Goal: Task Accomplishment & Management: Manage account settings

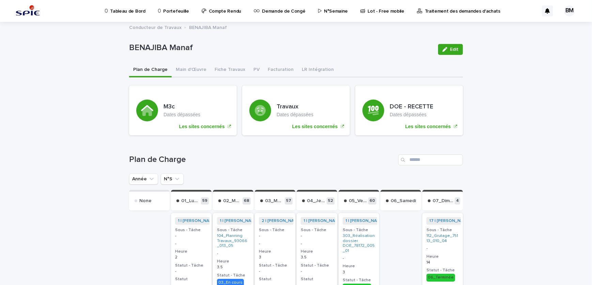
click at [167, 14] on p "Portefeuille" at bounding box center [176, 7] width 26 height 14
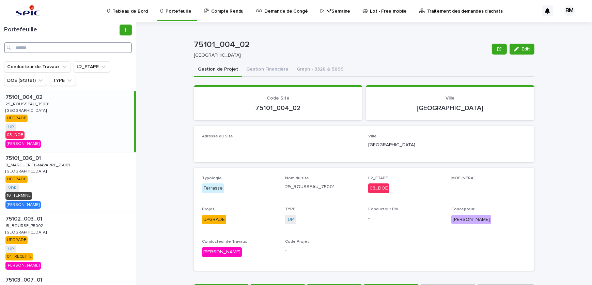
click at [89, 48] on input "Search" at bounding box center [68, 47] width 128 height 11
paste input "**********"
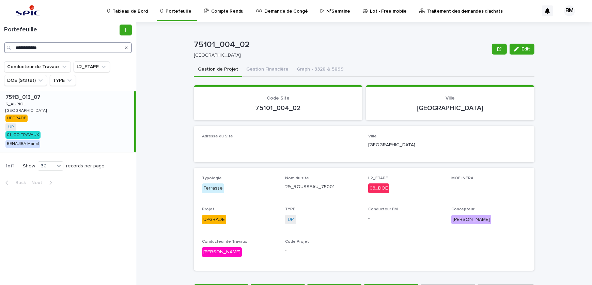
type input "**********"
click at [64, 114] on div "75113_013_07 75113_013_07 6_AURIOL 6_AURIOL PARIS PARIS UPGRADE UP + 0 01_GO TR…" at bounding box center [67, 121] width 134 height 61
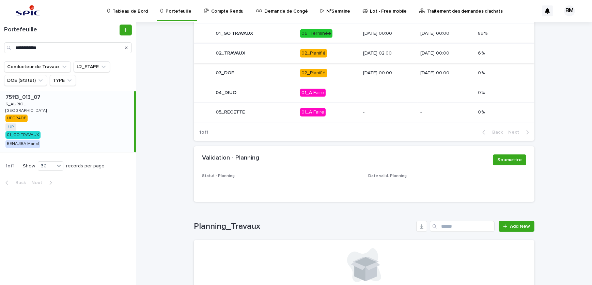
scroll to position [387, 0]
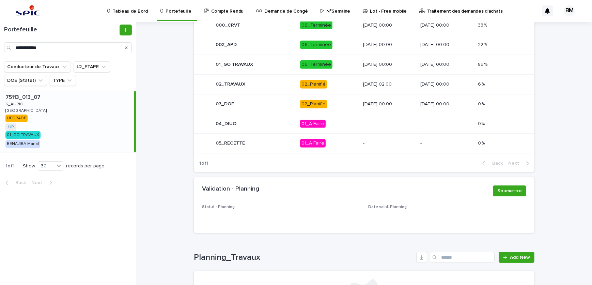
click at [363, 80] on div "24/08/2025 02:00" at bounding box center [389, 83] width 52 height 7
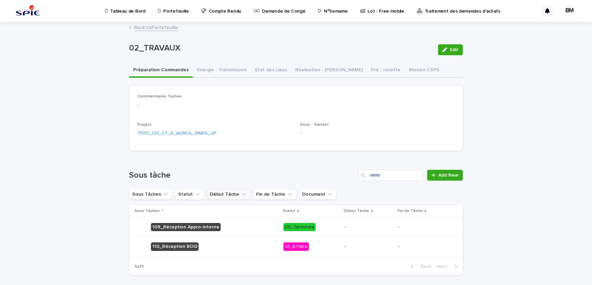
scroll to position [29, 0]
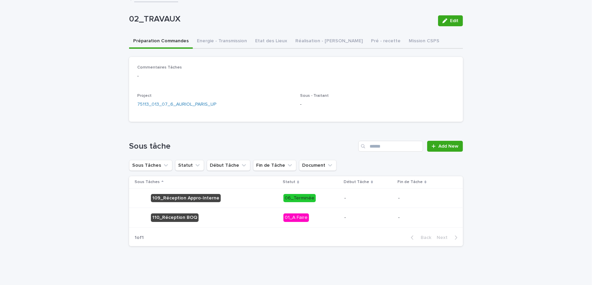
click at [367, 213] on div "-" at bounding box center [368, 216] width 48 height 7
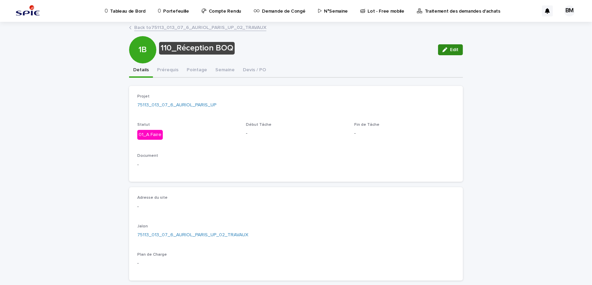
click at [450, 51] on span "Edit" at bounding box center [454, 49] width 9 height 5
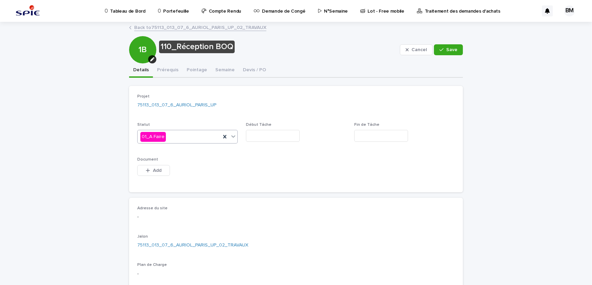
click at [174, 140] on div "01_A Faire" at bounding box center [179, 136] width 83 height 11
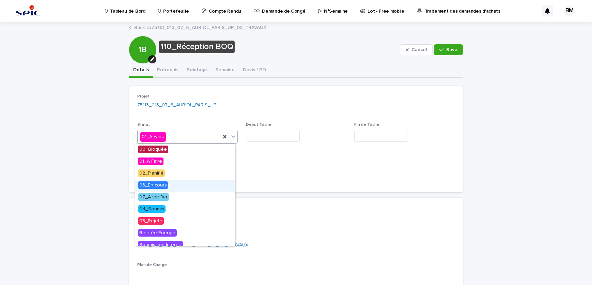
scroll to position [31, 0]
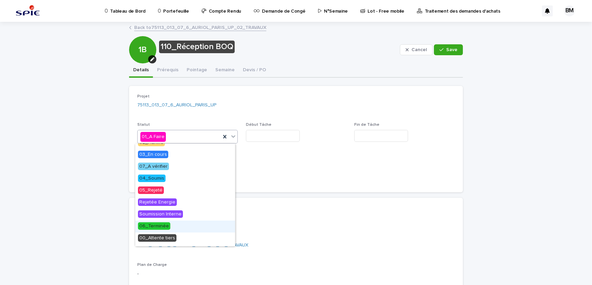
click at [154, 223] on span "06_Terminée" at bounding box center [154, 225] width 32 height 7
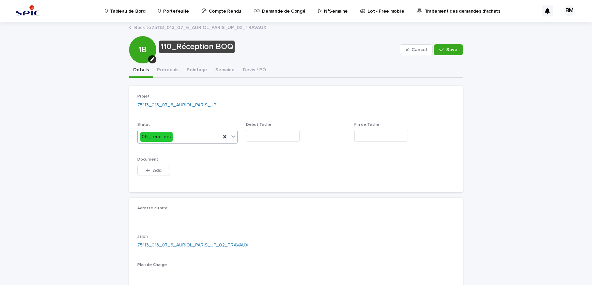
click at [275, 133] on input "text" at bounding box center [273, 136] width 54 height 12
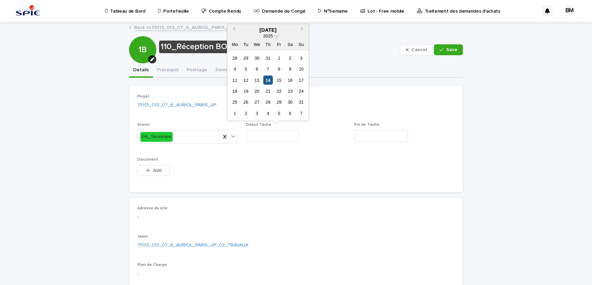
click at [270, 80] on div "14" at bounding box center [267, 79] width 9 height 9
type input "*********"
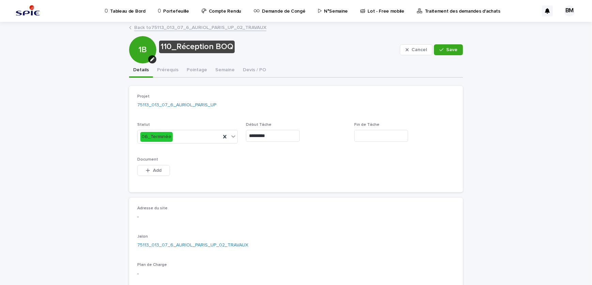
click at [376, 133] on input "text" at bounding box center [381, 136] width 54 height 12
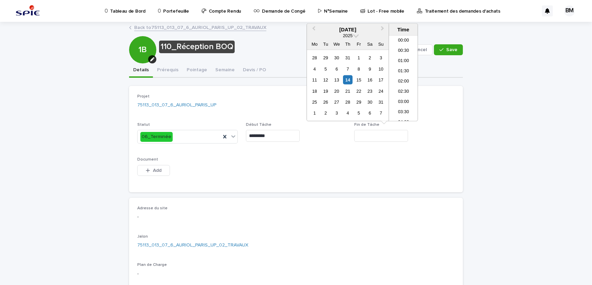
scroll to position [259, 0]
click at [346, 80] on div "14" at bounding box center [347, 79] width 9 height 9
type input "**********"
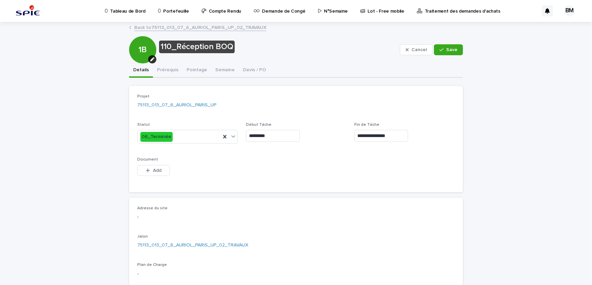
click at [349, 157] on div "**********" at bounding box center [296, 139] width 318 height 90
click at [440, 48] on icon "button" at bounding box center [442, 49] width 4 height 5
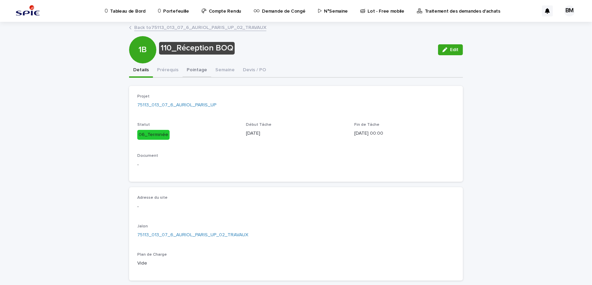
click at [193, 72] on button "Pointage" at bounding box center [197, 70] width 29 height 14
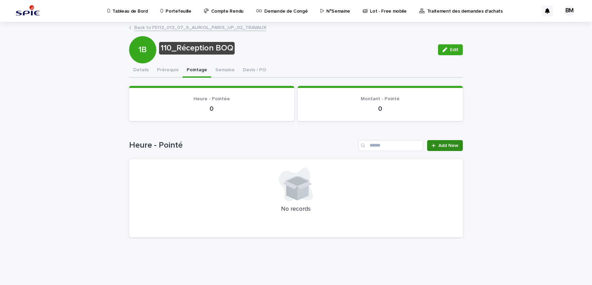
click at [442, 148] on link "Add New" at bounding box center [445, 145] width 36 height 11
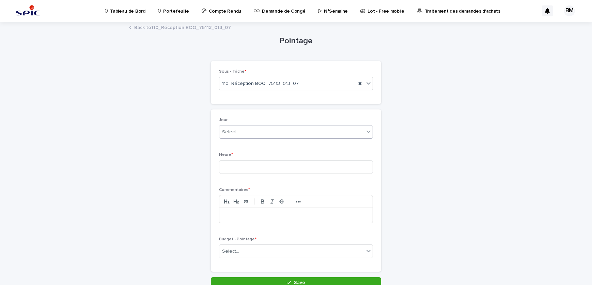
click at [239, 131] on div "Select..." at bounding box center [291, 131] width 145 height 11
click at [239, 131] on div "Select... *" at bounding box center [291, 131] width 145 height 11
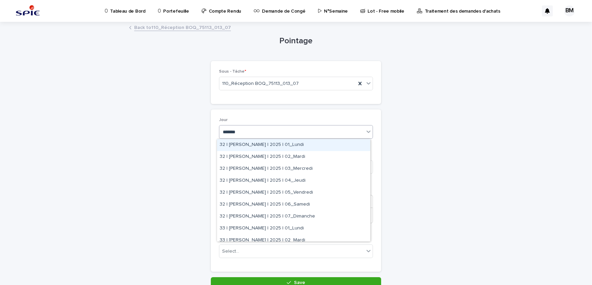
type input "********"
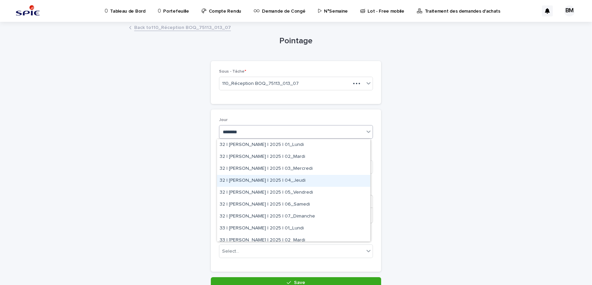
scroll to position [62, 0]
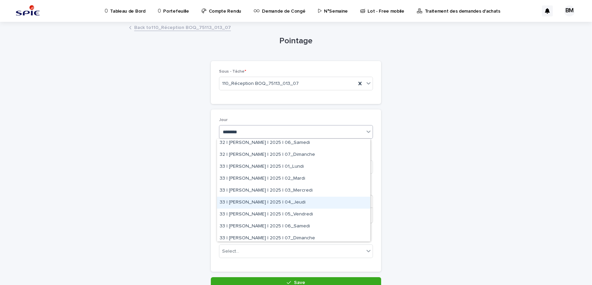
click at [312, 200] on div "33 | BENAJIBA Manaf | 2025 | 04_Jeudi" at bounding box center [293, 203] width 153 height 12
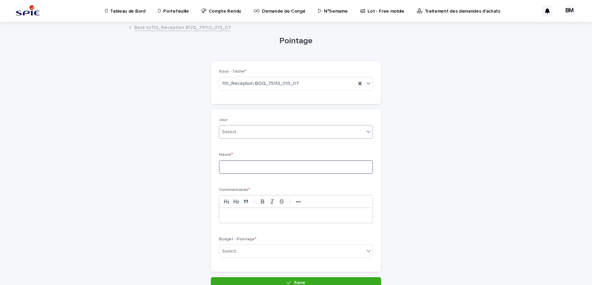
click at [268, 171] on input at bounding box center [296, 167] width 154 height 14
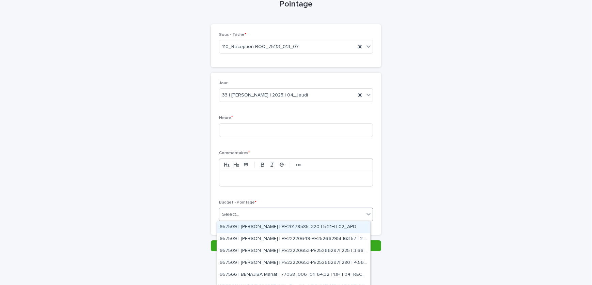
drag, startPoint x: 257, startPoint y: 208, endPoint x: 253, endPoint y: 210, distance: 4.0
click at [256, 208] on div "Select..." at bounding box center [296, 215] width 154 height 14
click at [253, 210] on div "Select..." at bounding box center [291, 214] width 145 height 11
type input "*****"
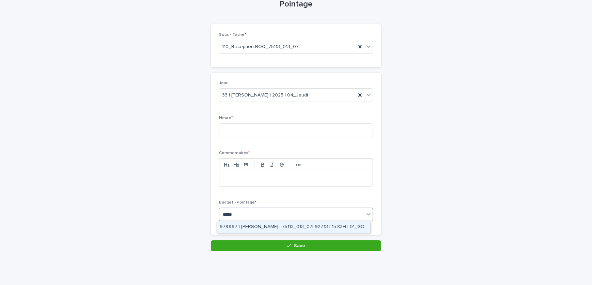
click at [285, 226] on div "979997 | BENAJIBA Manaf | 75113_013_07| 927.13 | 15.83H | 01_GO TRAVAUX" at bounding box center [293, 227] width 153 height 12
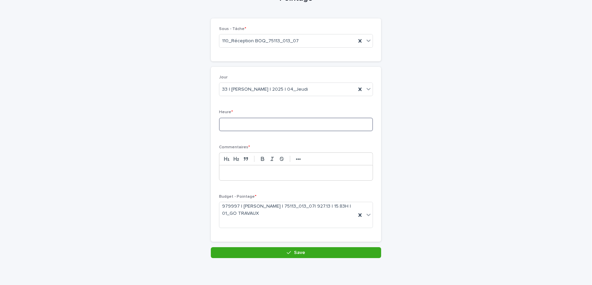
click at [254, 124] on input at bounding box center [296, 125] width 154 height 14
type input "***"
click at [236, 171] on p at bounding box center [296, 172] width 143 height 7
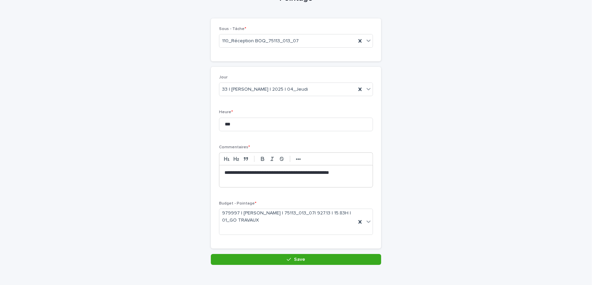
click at [277, 251] on div "**********" at bounding box center [296, 160] width 170 height 187
click at [278, 260] on button "Save" at bounding box center [296, 259] width 170 height 11
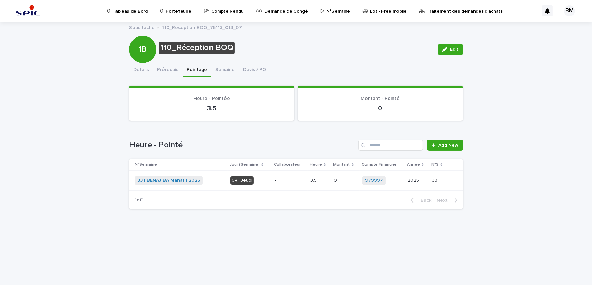
click at [279, 180] on p "-" at bounding box center [290, 181] width 31 height 6
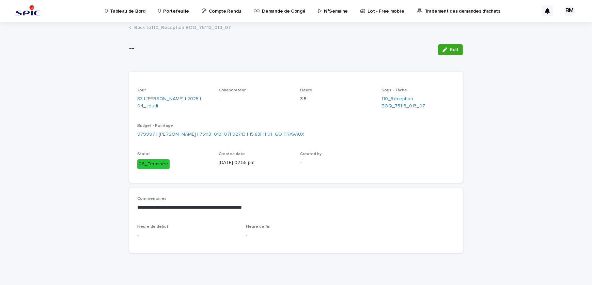
drag, startPoint x: 452, startPoint y: 44, endPoint x: 233, endPoint y: 86, distance: 222.6
click at [452, 44] on button "Edit" at bounding box center [450, 49] width 25 height 11
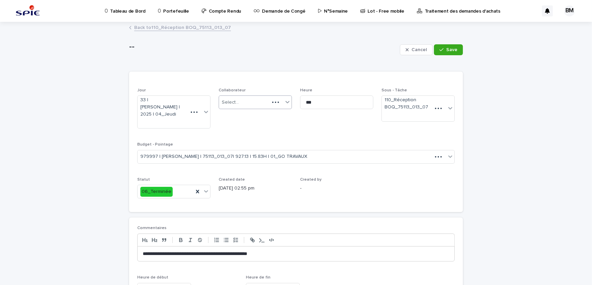
click at [228, 102] on div "Select..." at bounding box center [230, 102] width 17 height 7
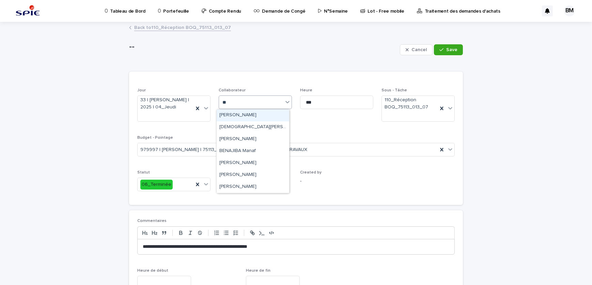
type input "***"
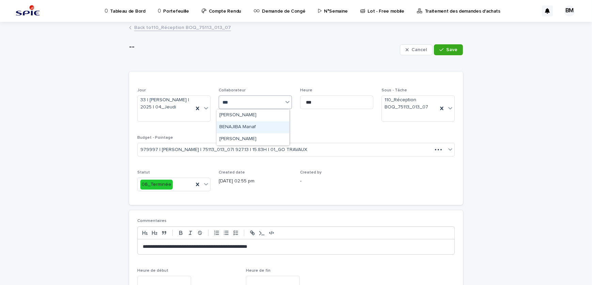
click at [256, 128] on div "BENAJIBA Manaf" at bounding box center [253, 127] width 73 height 12
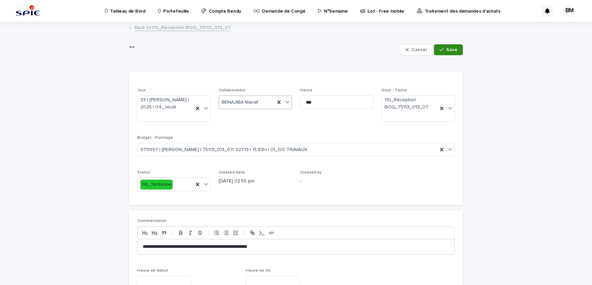
click at [448, 49] on span "Save" at bounding box center [451, 49] width 11 height 5
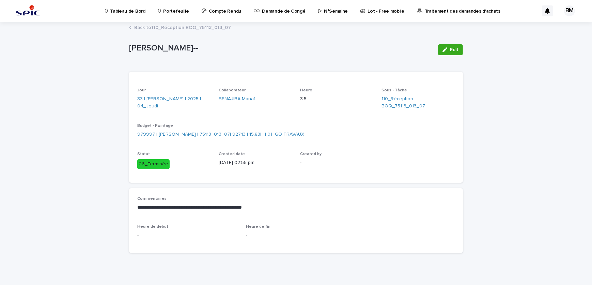
click at [180, 9] on p "Portefeuille" at bounding box center [176, 7] width 26 height 14
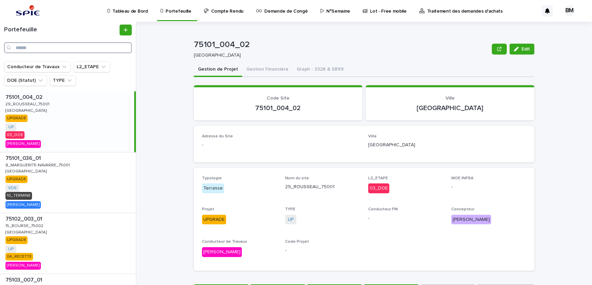
click at [97, 48] on input "Search" at bounding box center [68, 47] width 128 height 11
click at [91, 48] on input "Search" at bounding box center [68, 47] width 128 height 11
paste input "**********"
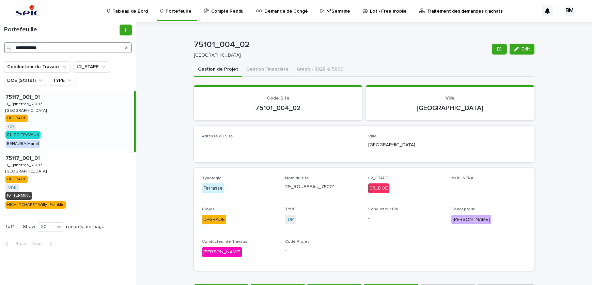
type input "**********"
click at [89, 123] on div "75117_001_01 75117_001_01 8_Epinettes_75017 8_Epinettes_75017 PARIS PARIS UPGRA…" at bounding box center [67, 121] width 134 height 61
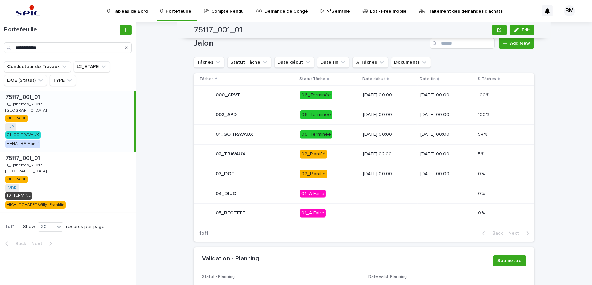
scroll to position [348, 0]
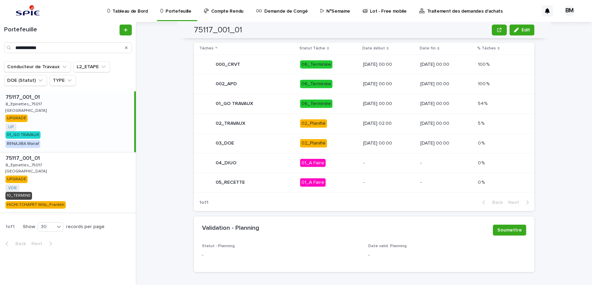
click at [282, 104] on div "01_GO TRAVAUX" at bounding box center [246, 104] width 95 height 14
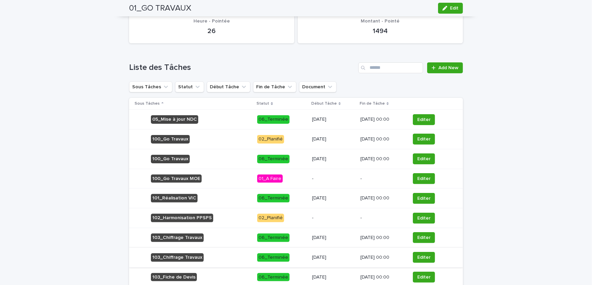
scroll to position [305, 0]
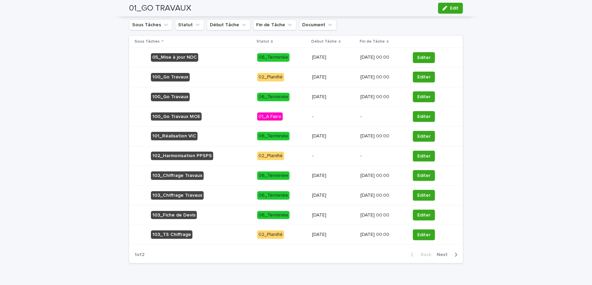
click at [452, 252] on div "button" at bounding box center [455, 254] width 6 height 6
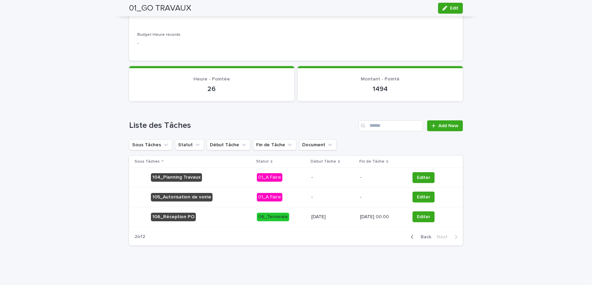
scroll to position [184, 0]
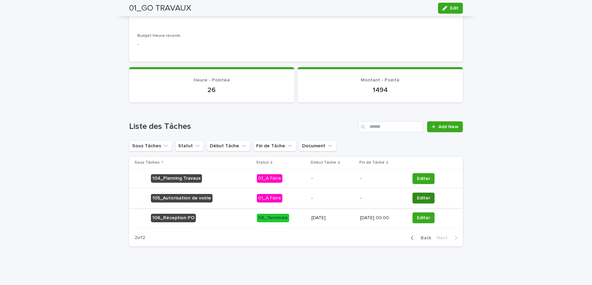
click at [422, 195] on span "Editer" at bounding box center [423, 198] width 13 height 7
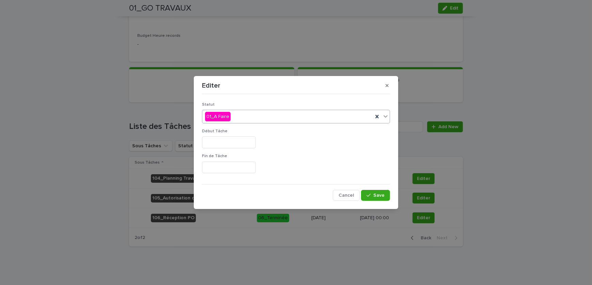
click at [224, 122] on div "01_A Faire" at bounding box center [296, 117] width 188 height 14
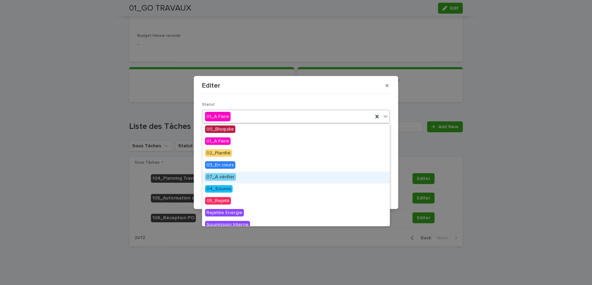
scroll to position [62, 0]
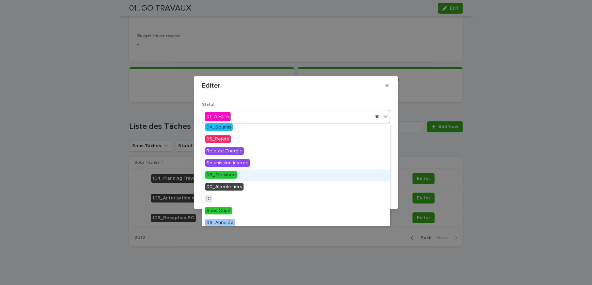
drag, startPoint x: 231, startPoint y: 181, endPoint x: 243, endPoint y: 177, distance: 12.9
click at [217, 177] on span "06_Terminée" at bounding box center [221, 174] width 32 height 7
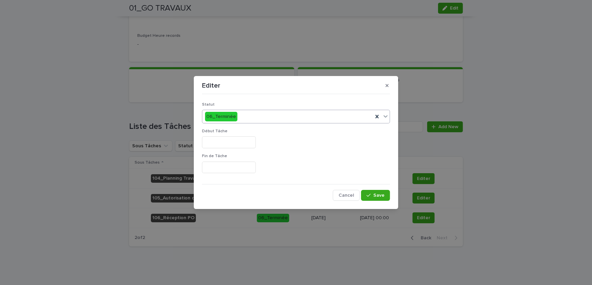
click at [230, 143] on input "text" at bounding box center [229, 142] width 54 height 12
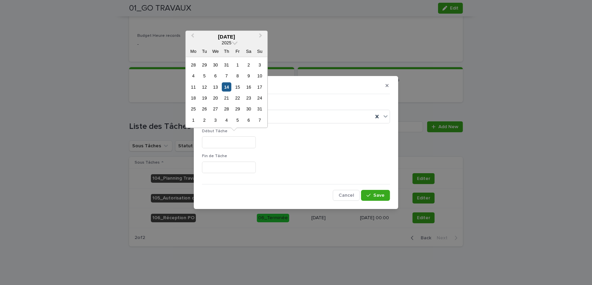
click at [229, 86] on div "14" at bounding box center [226, 86] width 9 height 9
type input "*********"
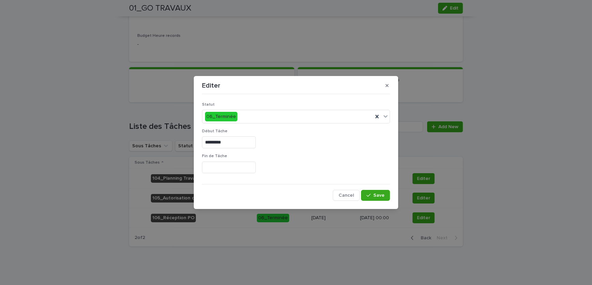
click at [221, 164] on input "text" at bounding box center [229, 168] width 54 height 12
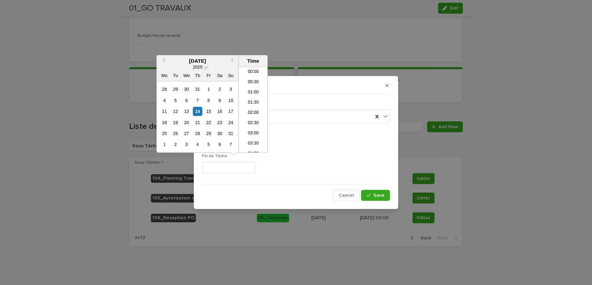
scroll to position [259, 0]
click at [198, 108] on div "14" at bounding box center [197, 111] width 9 height 9
type input "**********"
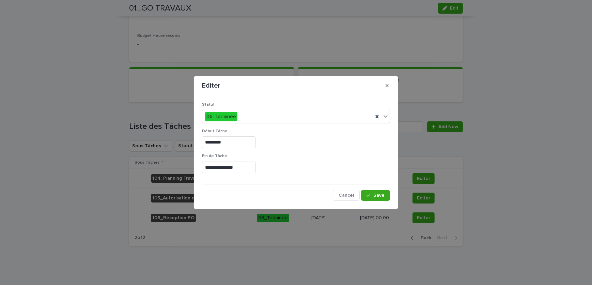
click at [332, 139] on div "*********" at bounding box center [296, 142] width 188 height 12
click at [374, 194] on span "Save" at bounding box center [378, 195] width 11 height 5
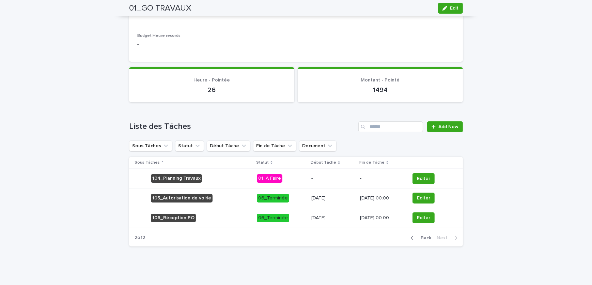
click at [335, 198] on p "14/8/2025" at bounding box center [332, 198] width 43 height 6
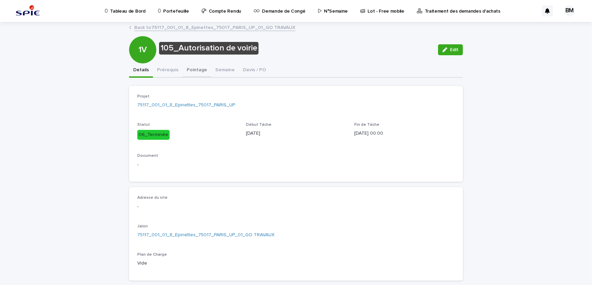
click at [193, 69] on button "Pointage" at bounding box center [197, 70] width 29 height 14
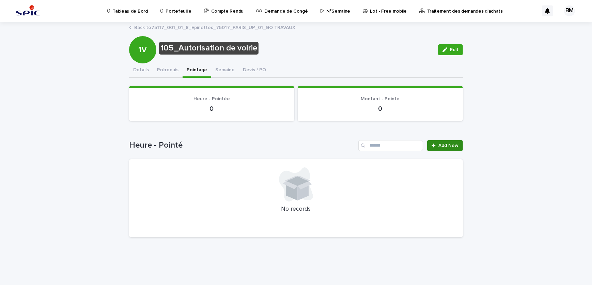
click at [440, 147] on span "Add New" at bounding box center [449, 145] width 20 height 5
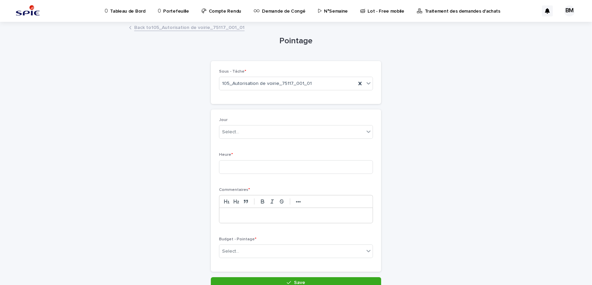
click at [241, 218] on div at bounding box center [295, 215] width 153 height 15
click at [242, 249] on div "Select..." at bounding box center [291, 251] width 145 height 11
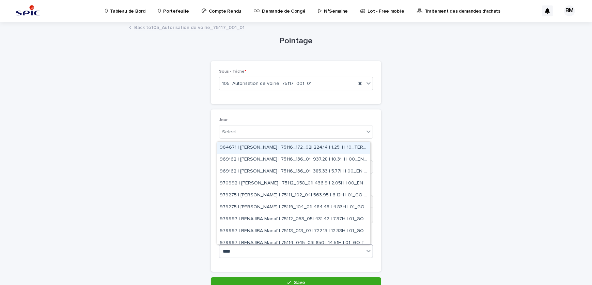
type input "*****"
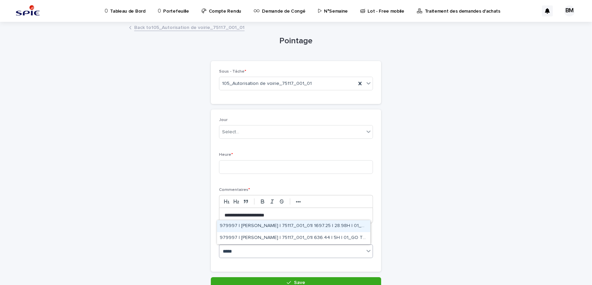
click at [296, 227] on div "979997 | BENAJIBA Manaf | 75117_001_01| 1697.25 | 28.98H | 01_GO TRAVAUX" at bounding box center [293, 226] width 153 height 12
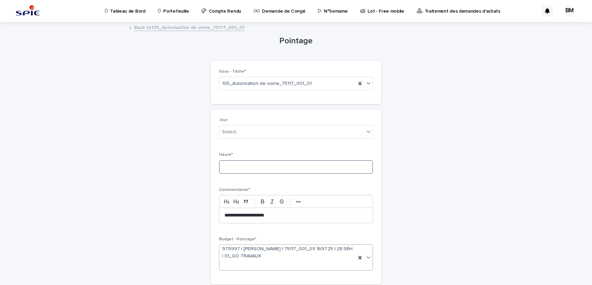
click at [249, 166] on input at bounding box center [296, 167] width 154 height 14
type input "***"
click at [239, 128] on div "Select..." at bounding box center [291, 131] width 145 height 11
type input "********"
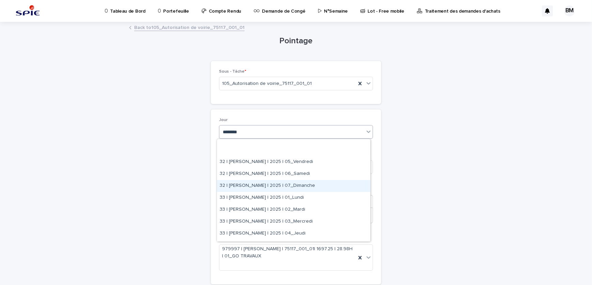
scroll to position [62, 0]
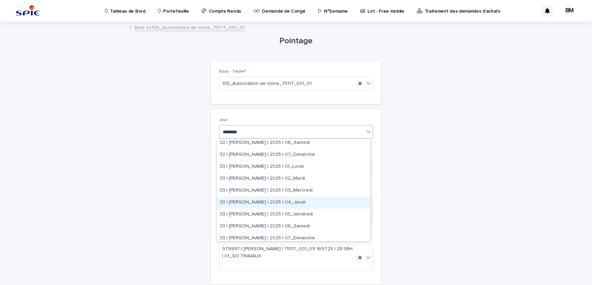
click at [290, 199] on div "33 | BENAJIBA Manaf | 2025 | 04_Jeudi" at bounding box center [293, 203] width 153 height 12
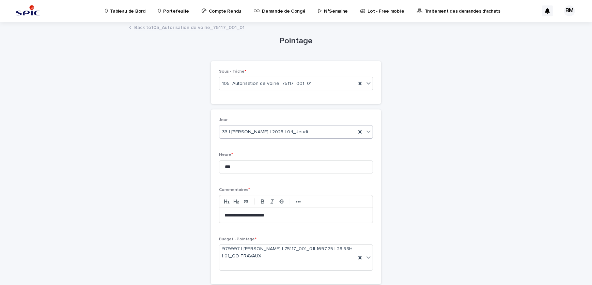
scroll to position [49, 0]
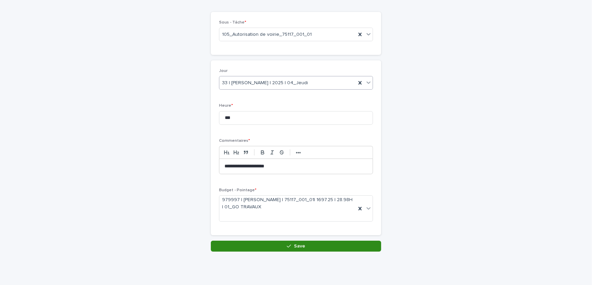
click at [310, 247] on button "Save" at bounding box center [296, 246] width 170 height 11
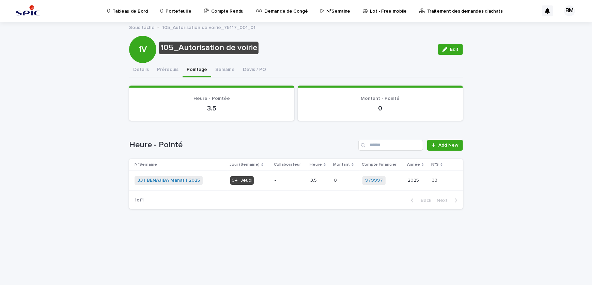
click at [275, 178] on p "-" at bounding box center [290, 181] width 31 height 6
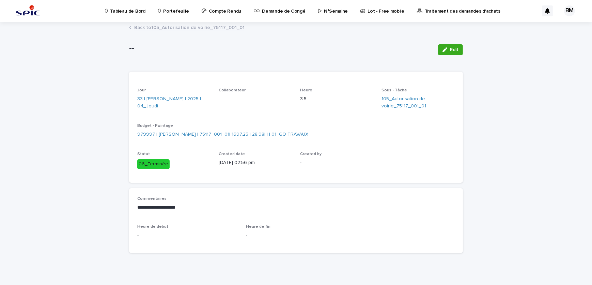
click at [443, 52] on button "Edit" at bounding box center [450, 49] width 25 height 11
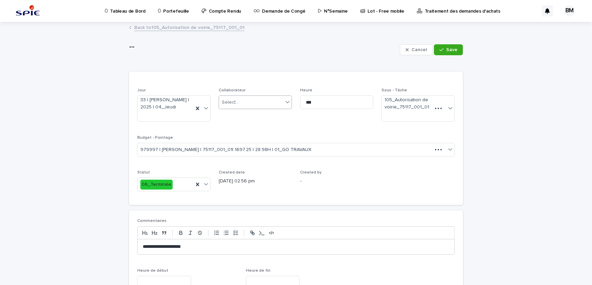
click at [249, 106] on div "Select..." at bounding box center [251, 102] width 64 height 11
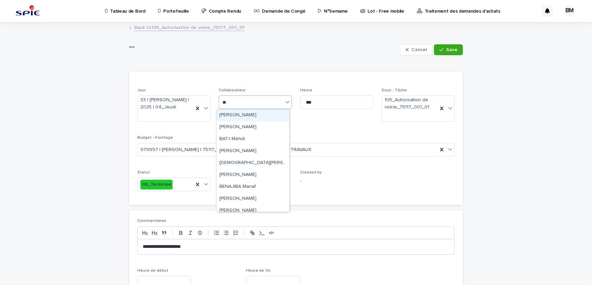
type input "***"
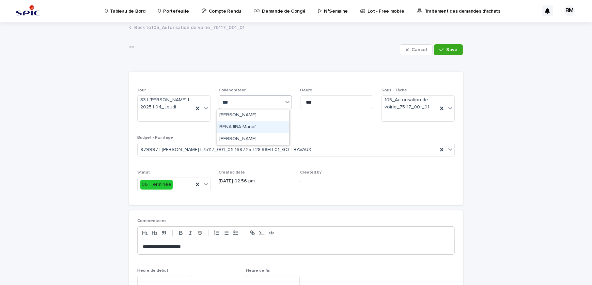
click at [255, 123] on div "BENAJIBA Manaf" at bounding box center [253, 127] width 73 height 12
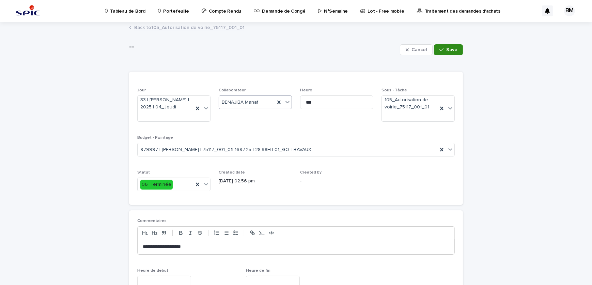
click at [446, 50] on span "Save" at bounding box center [451, 49] width 11 height 5
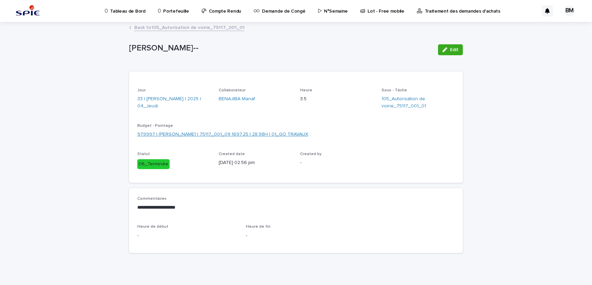
click at [173, 135] on link "979997 | BENAJIBA Manaf | 75117_001_01| 1697.25 | 28.98H | 01_GO TRAVAUX" at bounding box center [222, 134] width 171 height 7
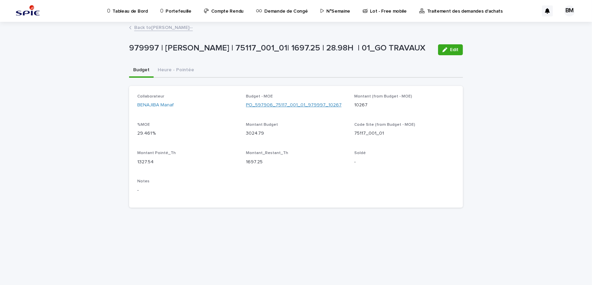
click at [270, 106] on link "PO_597906_75117_001_01_979997_10267" at bounding box center [294, 105] width 96 height 7
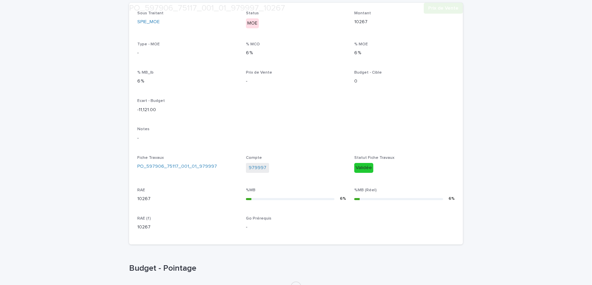
scroll to position [155, 0]
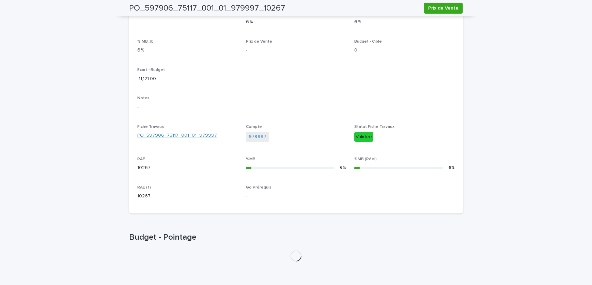
click at [173, 219] on div "Loading... Saving… Budget - Pointage" at bounding box center [296, 243] width 334 height 48
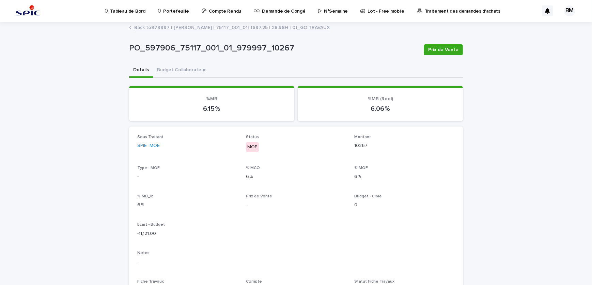
scroll to position [124, 0]
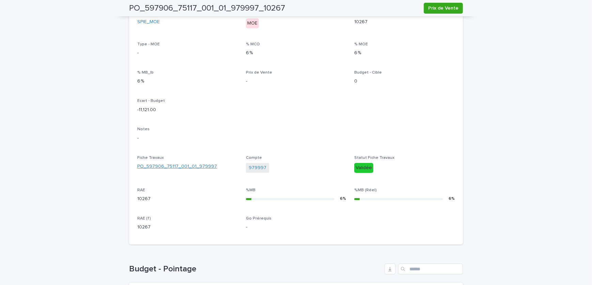
click at [196, 166] on link "PO_597906_75117_001_01_979997" at bounding box center [177, 166] width 80 height 7
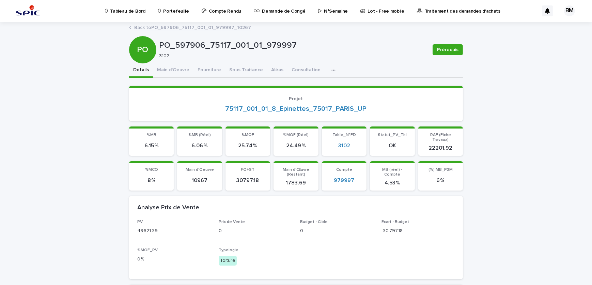
click at [177, 62] on div "PO PO_597906_75117_001_01_979997 3102 Prérequis" at bounding box center [296, 49] width 334 height 27
click at [177, 71] on button "Main d'Oeuvre" at bounding box center [173, 70] width 41 height 14
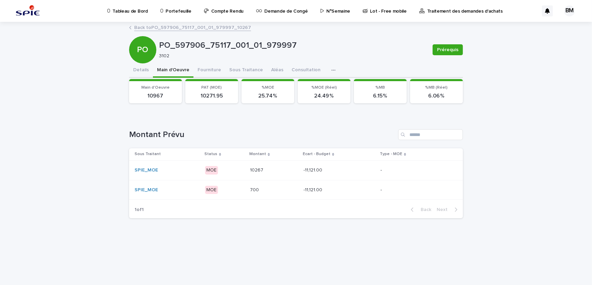
click at [260, 167] on p "10267" at bounding box center [257, 169] width 15 height 7
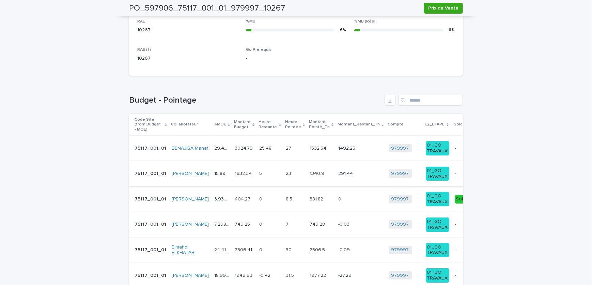
scroll to position [323, 0]
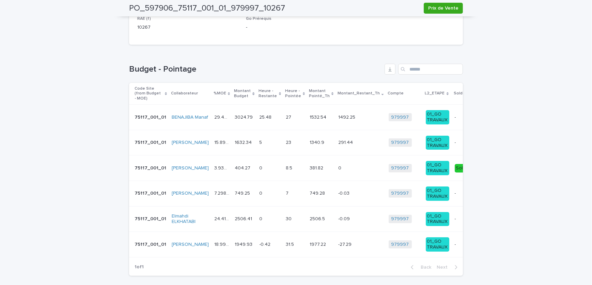
click at [286, 216] on p at bounding box center [295, 219] width 18 height 6
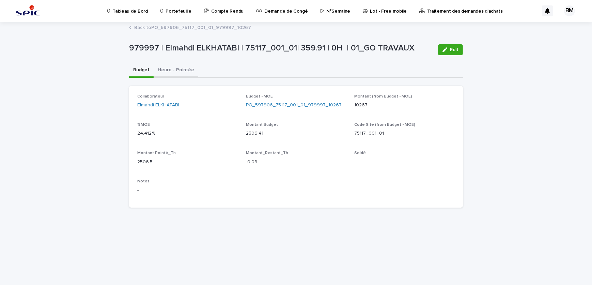
click at [174, 74] on button "Heure - Pointée" at bounding box center [176, 70] width 45 height 14
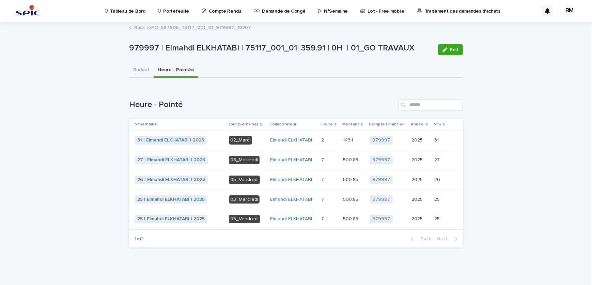
scroll to position [1, 0]
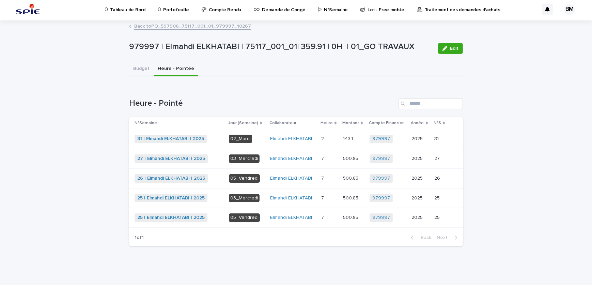
click at [146, 21] on div "979997 | Elmahdi ELKHATABI | 75117_001_01| 359.91 | 0H | 01_GO TRAVAUX Edit 979…" at bounding box center [296, 136] width 334 height 230
click at [147, 25] on link "Back to PO_597906_75117_001_01_979997_10267" at bounding box center [192, 26] width 117 height 8
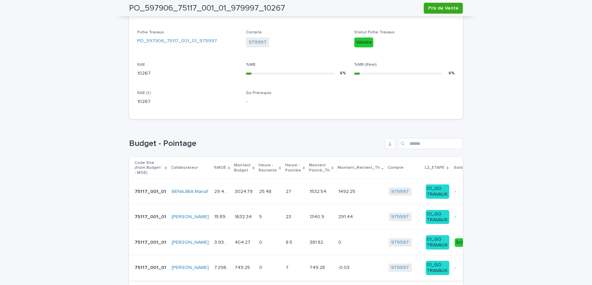
scroll to position [311, 0]
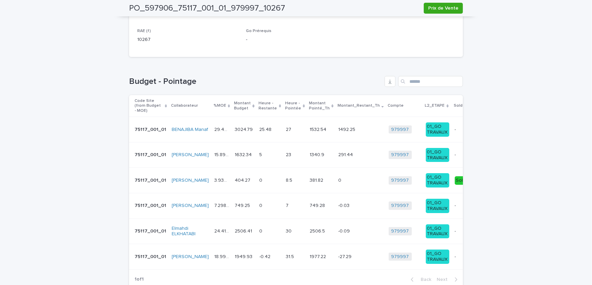
click at [214, 129] on p "29.461 %" at bounding box center [222, 128] width 16 height 7
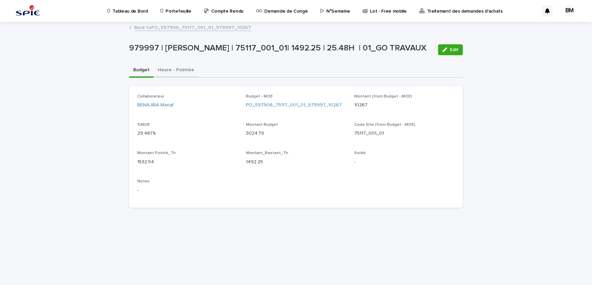
click at [173, 70] on button "Heure - Pointée" at bounding box center [176, 70] width 45 height 14
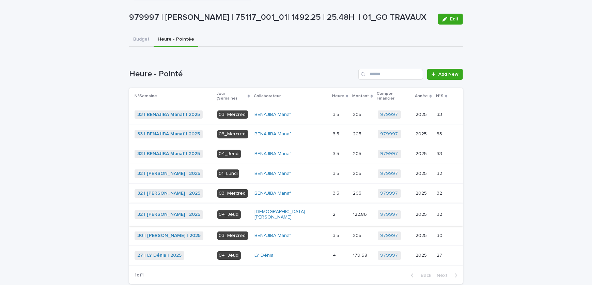
scroll to position [62, 0]
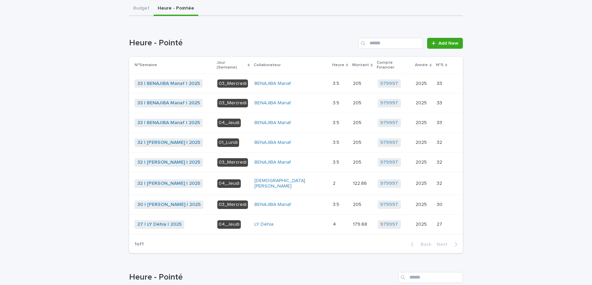
click at [340, 219] on div "4 4" at bounding box center [340, 224] width 15 height 11
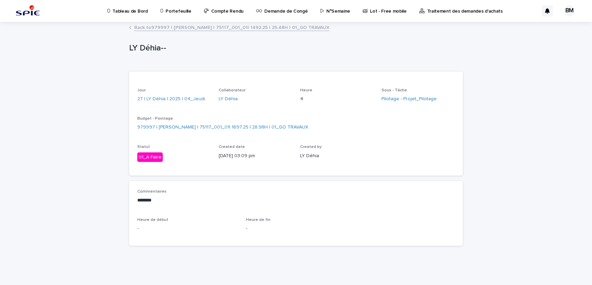
click at [185, 27] on link "Back to 979997 | BENAJIBA Manaf | 75117_001_01| 1492.25 | 25.48H | 01_GO TRAVAUX" at bounding box center [231, 27] width 195 height 8
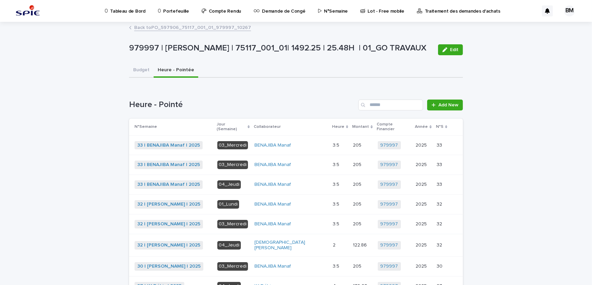
click at [232, 136] on td "03_Mercredi" at bounding box center [233, 145] width 37 height 20
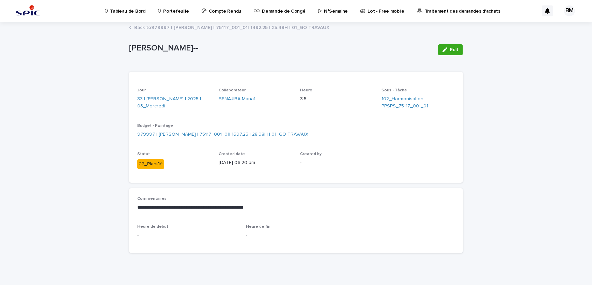
click at [193, 25] on link "Back to 979997 | BENAJIBA Manaf | 75117_001_01| 1492.25 | 25.48H | 01_GO TRAVAUX" at bounding box center [231, 27] width 195 height 8
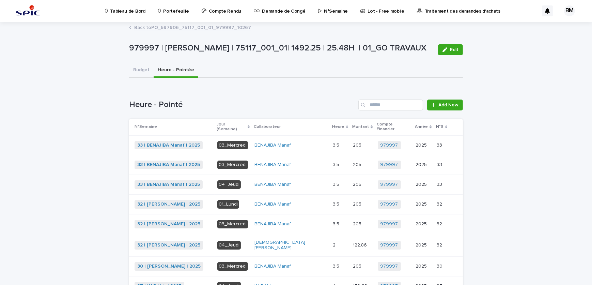
click at [212, 141] on div "33 | BENAJIBA Manaf | 2025 + 0" at bounding box center [173, 145] width 77 height 9
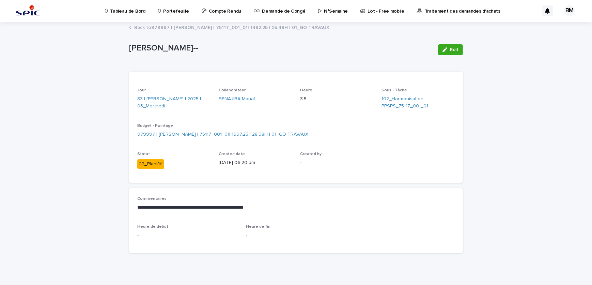
click at [189, 24] on link "Back to 979997 | BENAJIBA Manaf | 75117_001_01| 1492.25 | 25.48H | 01_GO TRAVAUX" at bounding box center [231, 27] width 195 height 8
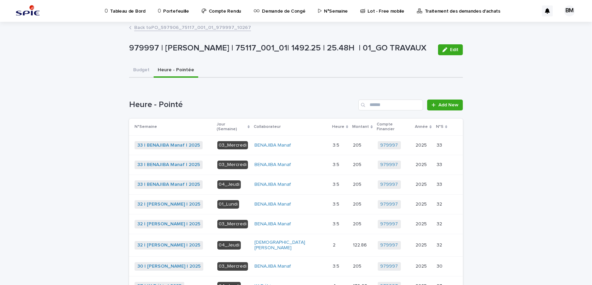
click at [158, 26] on link "Back to PO_597906_75117_001_01_979997_10267" at bounding box center [192, 27] width 117 height 8
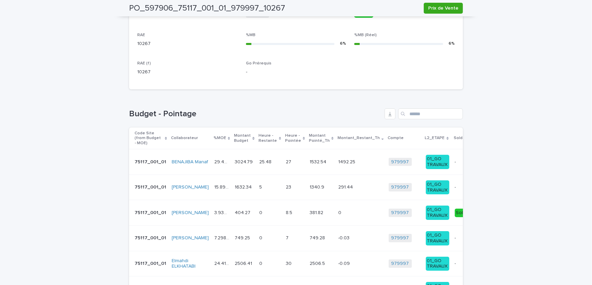
scroll to position [353, 0]
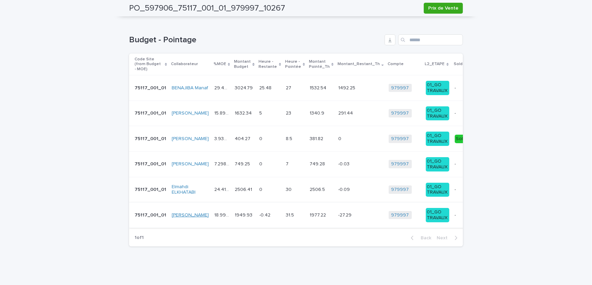
click at [190, 212] on link "JEDDI Ayoub" at bounding box center [190, 215] width 37 height 6
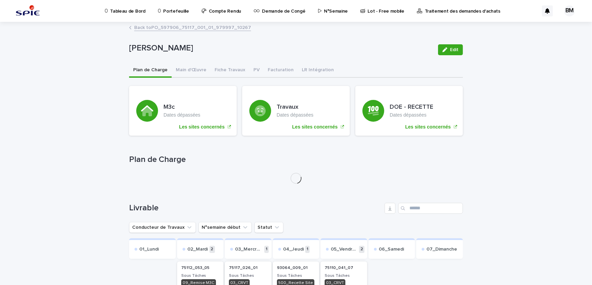
click at [137, 28] on link "Back to PO_597906_75117_001_01_979997_10267" at bounding box center [192, 27] width 117 height 8
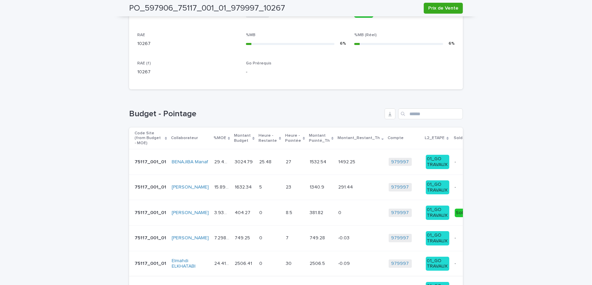
scroll to position [353, 0]
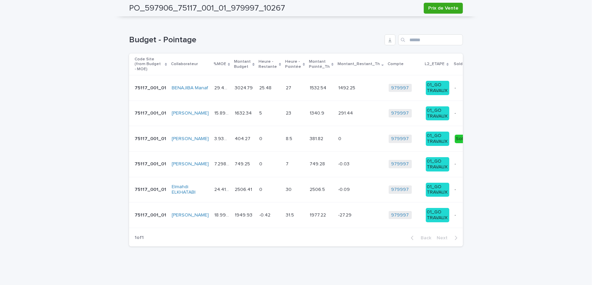
click at [232, 207] on td "1949.93 1949.93" at bounding box center [244, 215] width 25 height 26
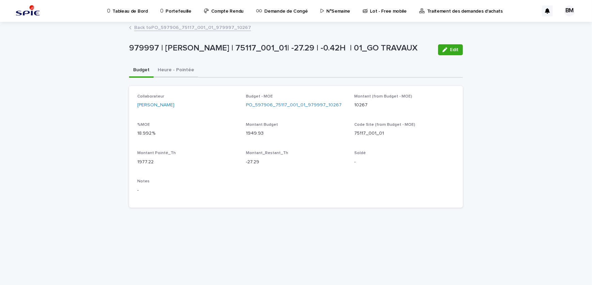
click at [171, 68] on button "Heure - Pointée" at bounding box center [176, 70] width 45 height 14
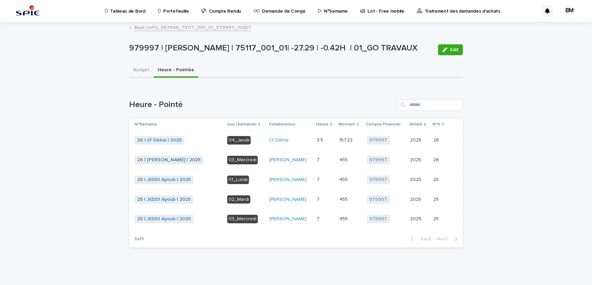
click at [170, 27] on link "Back to PO_597906_75117_001_01_979997_10267" at bounding box center [192, 27] width 117 height 8
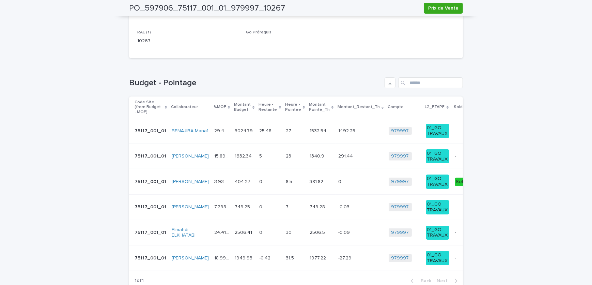
scroll to position [353, 0]
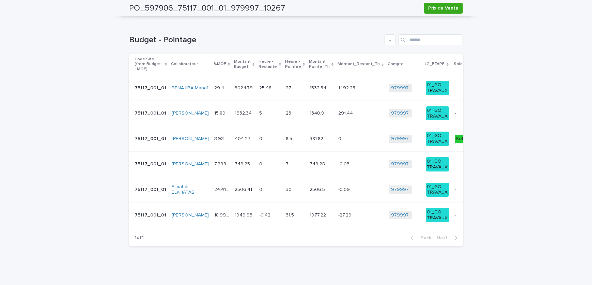
click at [214, 158] on div "7.298 % 7.298 %" at bounding box center [221, 163] width 15 height 11
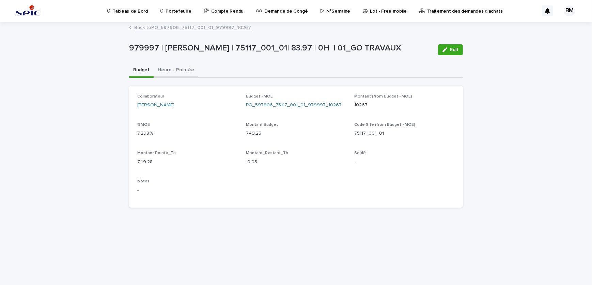
click at [174, 72] on button "Heure - Pointée" at bounding box center [176, 70] width 45 height 14
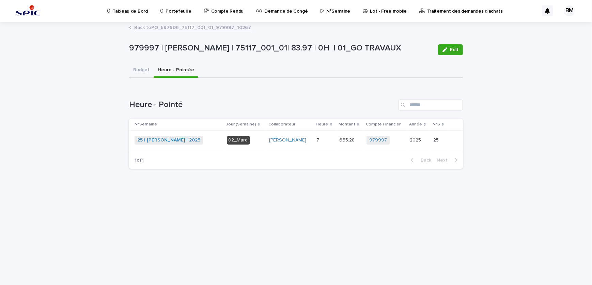
click at [185, 27] on link "Back to PO_597906_75117_001_01_979997_10267" at bounding box center [192, 27] width 117 height 8
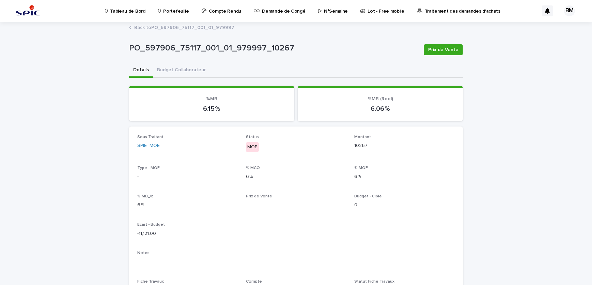
click at [185, 27] on link "Back to PO_597906_75117_001_01_979997" at bounding box center [184, 27] width 100 height 8
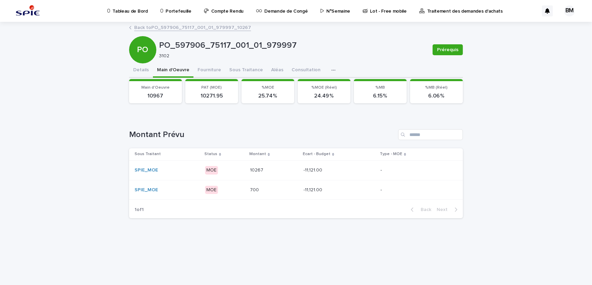
click at [258, 186] on p "700" at bounding box center [255, 189] width 10 height 7
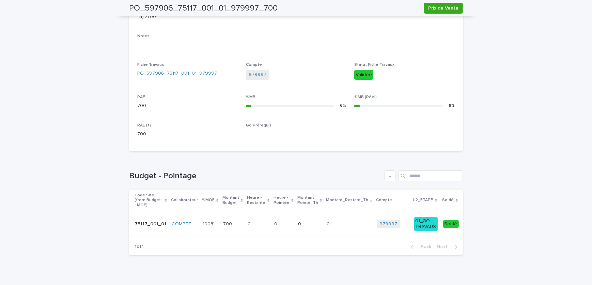
scroll to position [31, 0]
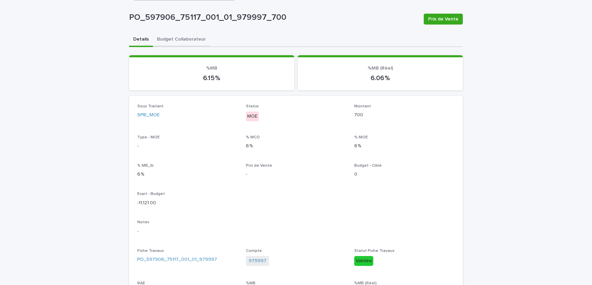
click at [180, 42] on div "PO_597906_75117_001_01_979997_700 Prix de Vente PO_597906_75117_001_01_979997_7…" at bounding box center [296, 219] width 334 height 455
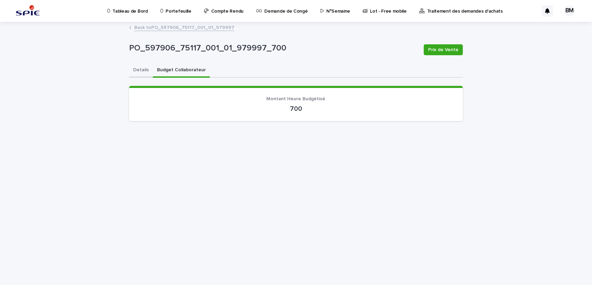
click at [143, 71] on button "Details" at bounding box center [141, 70] width 24 height 14
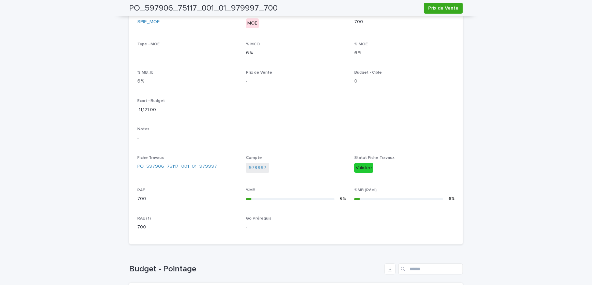
scroll to position [221, 0]
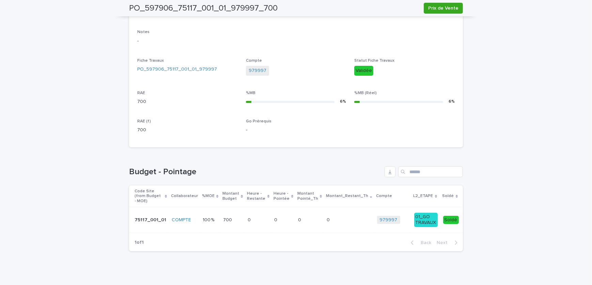
click at [251, 214] on div "0 0" at bounding box center [258, 219] width 21 height 11
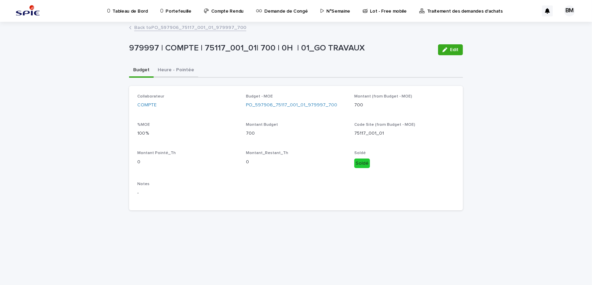
click at [177, 70] on button "Heure - Pointée" at bounding box center [176, 70] width 45 height 14
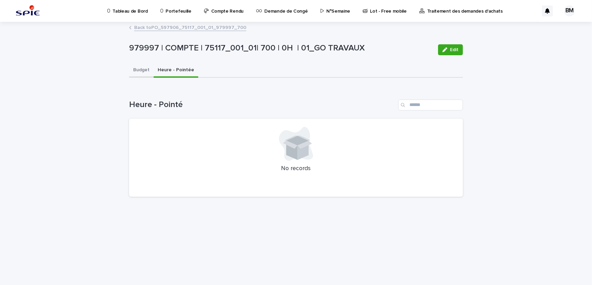
click at [145, 72] on button "Budget" at bounding box center [141, 70] width 25 height 14
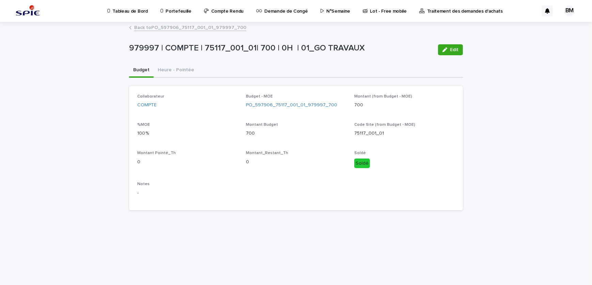
click at [150, 31] on link "Back to PO_597906_75117_001_01_979997_700" at bounding box center [190, 27] width 112 height 8
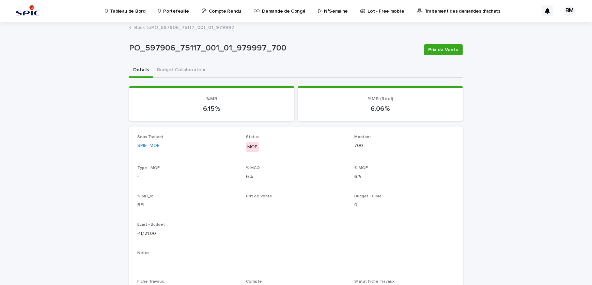
click at [150, 31] on link "Back to PO_597906_75117_001_01_979997" at bounding box center [184, 27] width 100 height 8
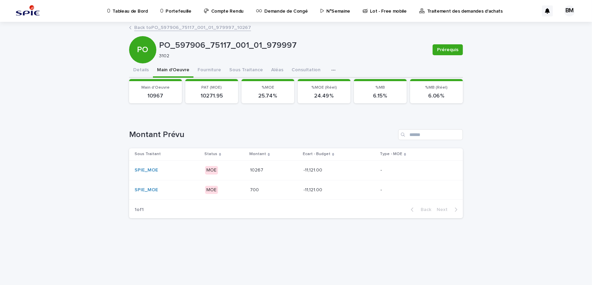
click at [152, 22] on div "PO" at bounding box center [142, 35] width 27 height 37
click at [202, 173] on td "MOE" at bounding box center [224, 170] width 45 height 20
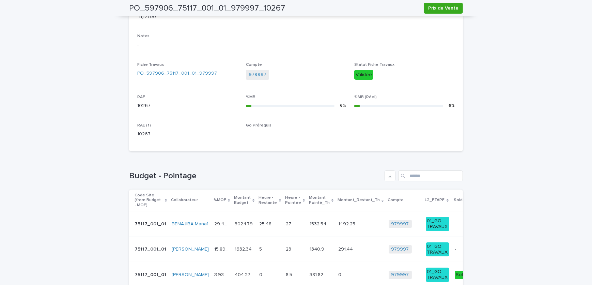
scroll to position [279, 0]
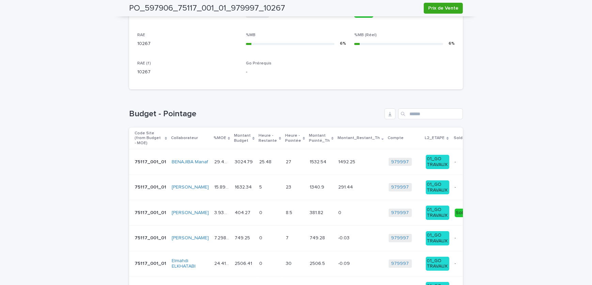
click at [260, 208] on div "0 0" at bounding box center [270, 212] width 21 height 11
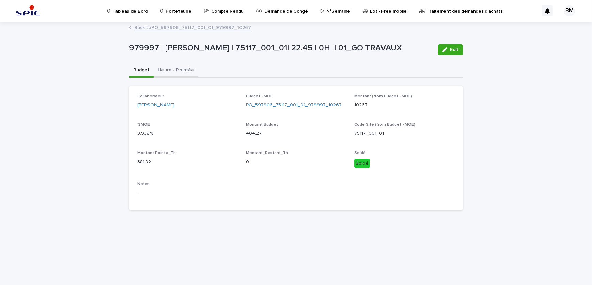
click at [181, 71] on button "Heure - Pointée" at bounding box center [176, 70] width 45 height 14
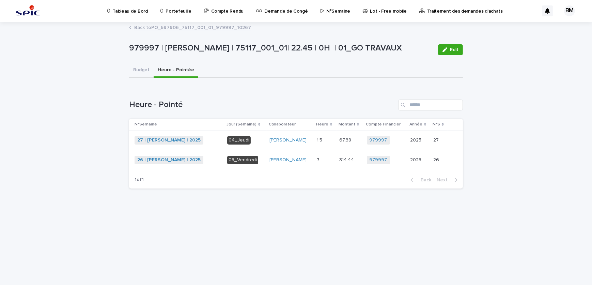
click at [191, 28] on link "Back to PO_597906_75117_001_01_979997_10267" at bounding box center [192, 27] width 117 height 8
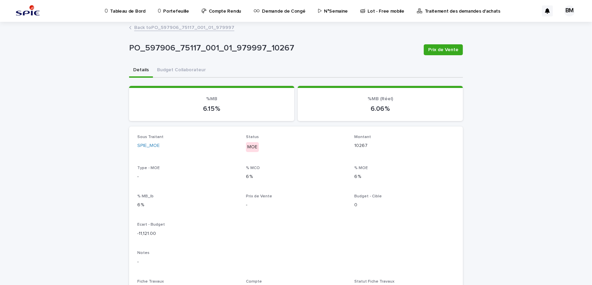
click at [189, 27] on link "Back to PO_597906_75117_001_01_979997" at bounding box center [184, 27] width 100 height 8
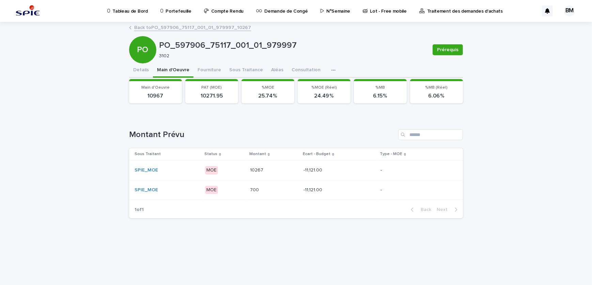
click at [227, 167] on p "MOE" at bounding box center [225, 170] width 40 height 9
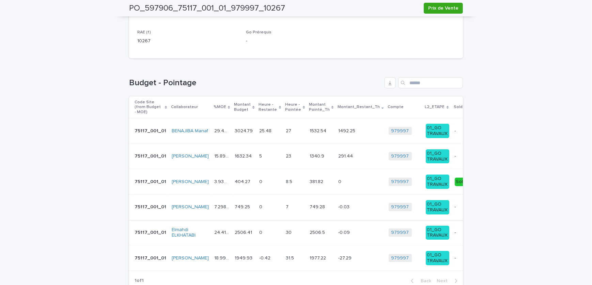
scroll to position [353, 0]
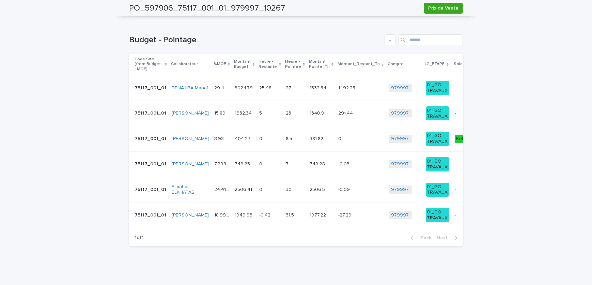
click at [237, 188] on p "2506.41" at bounding box center [244, 188] width 19 height 7
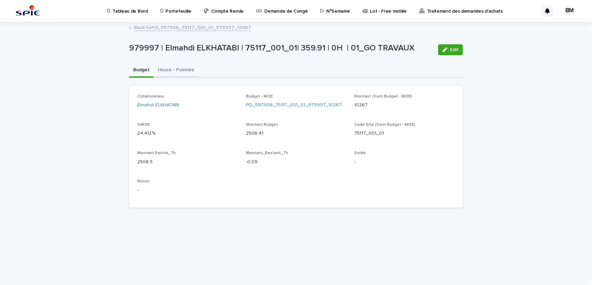
click at [174, 72] on button "Heure - Pointée" at bounding box center [176, 70] width 45 height 14
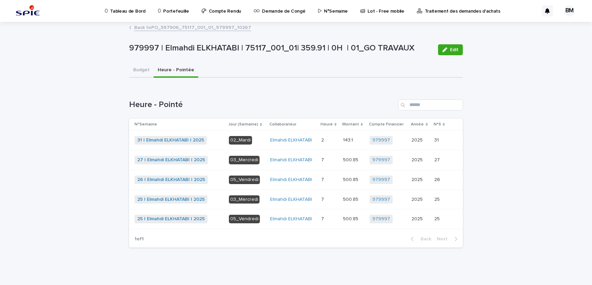
click at [181, 27] on link "Back to PO_597906_75117_001_01_979997_10267" at bounding box center [192, 27] width 117 height 8
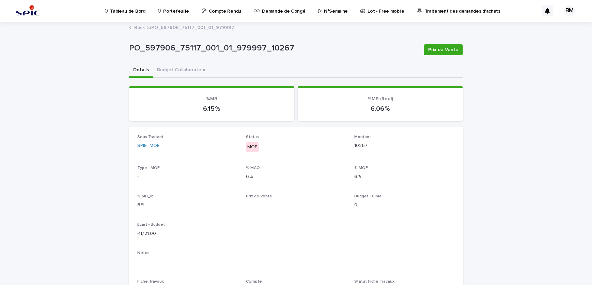
click at [181, 27] on link "Back to PO_597906_75117_001_01_979997" at bounding box center [184, 27] width 100 height 8
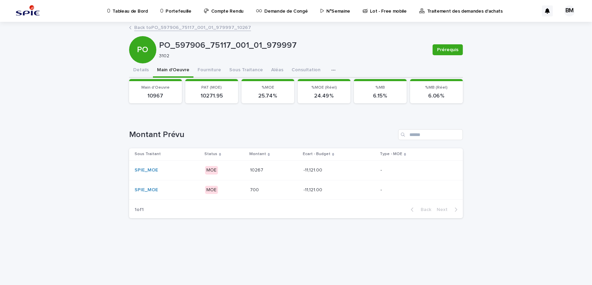
click at [187, 165] on div "SPIE_MOE" at bounding box center [167, 170] width 65 height 11
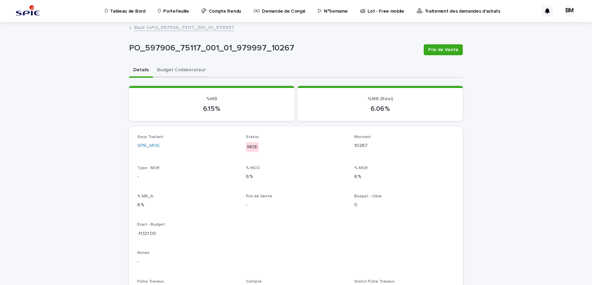
click at [178, 72] on button "Budget Collaborateur" at bounding box center [181, 70] width 57 height 14
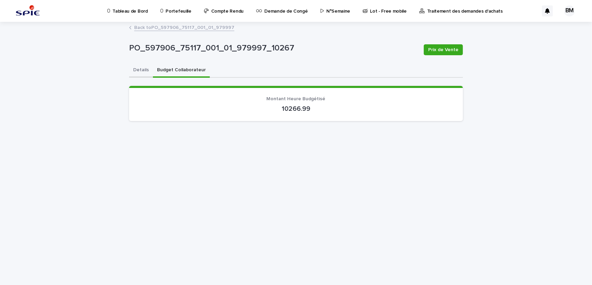
click at [136, 70] on button "Details" at bounding box center [141, 70] width 24 height 14
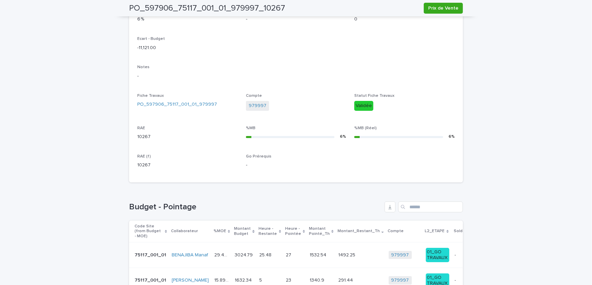
scroll to position [279, 0]
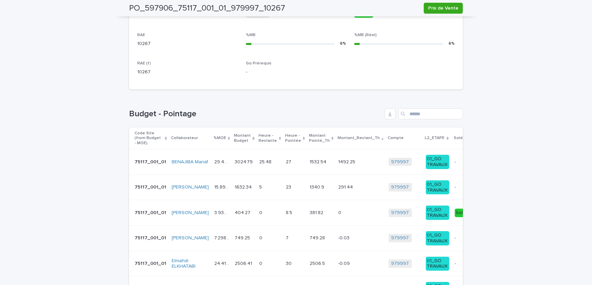
click at [232, 161] on td "3024.79 3024.79" at bounding box center [244, 162] width 25 height 26
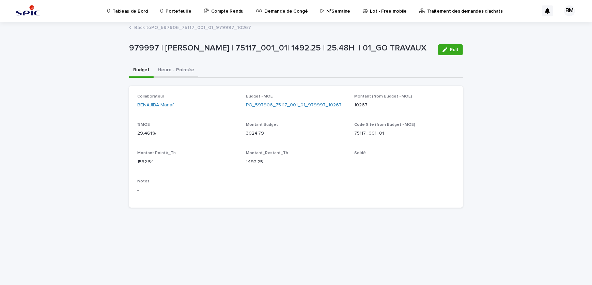
click at [172, 70] on button "Heure - Pointée" at bounding box center [176, 70] width 45 height 14
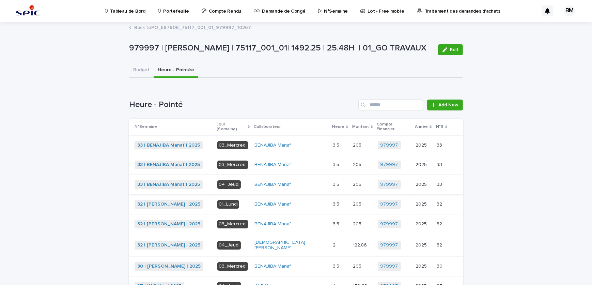
scroll to position [31, 0]
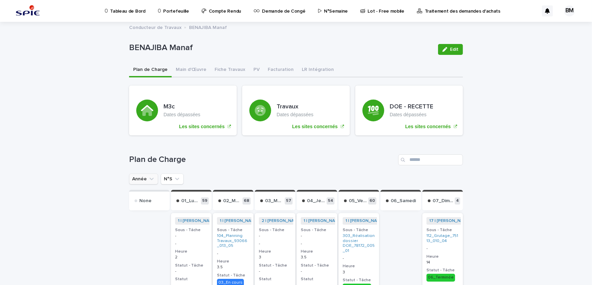
click at [140, 179] on button "Année" at bounding box center [143, 178] width 29 height 11
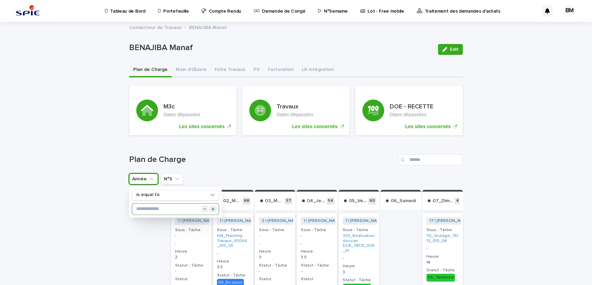
click at [153, 209] on input "text" at bounding box center [175, 208] width 87 height 11
type input "****"
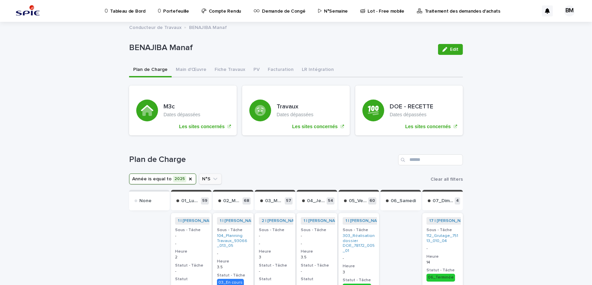
click at [204, 179] on button "N°S" at bounding box center [210, 178] width 23 height 11
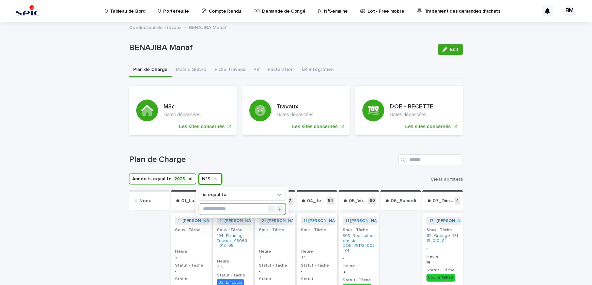
drag, startPoint x: 209, startPoint y: 207, endPoint x: 217, endPoint y: 209, distance: 9.1
click at [208, 207] on input "text" at bounding box center [242, 208] width 87 height 11
type input "**"
click at [279, 163] on h1 "Plan de Charge" at bounding box center [262, 160] width 266 height 10
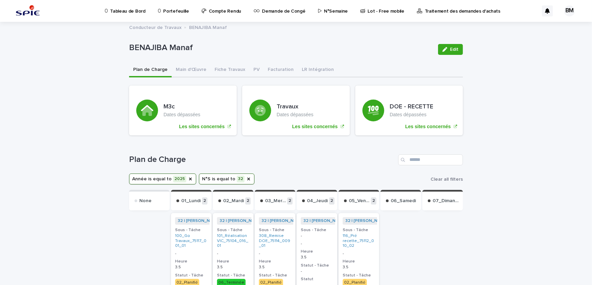
click at [213, 177] on button "N°S is equal to 32" at bounding box center [227, 178] width 56 height 11
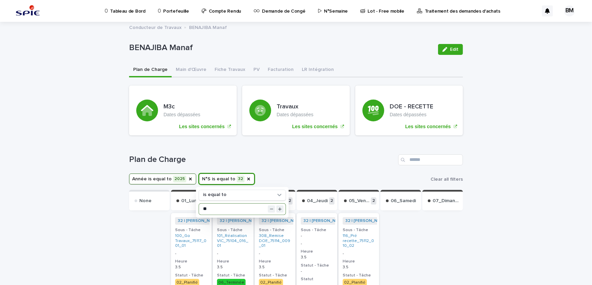
click at [212, 208] on input "**" at bounding box center [242, 208] width 87 height 11
type input "**"
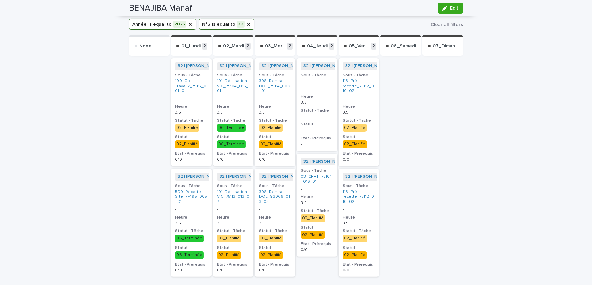
scroll to position [62, 0]
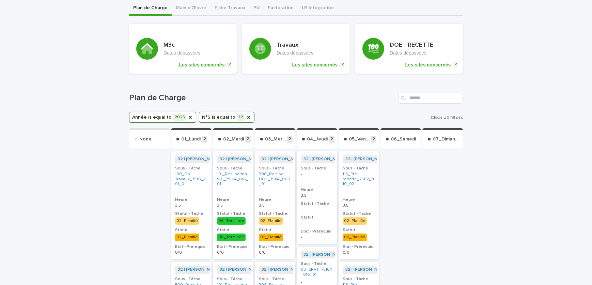
click at [233, 114] on button "N°S is equal to 32" at bounding box center [227, 117] width 56 height 11
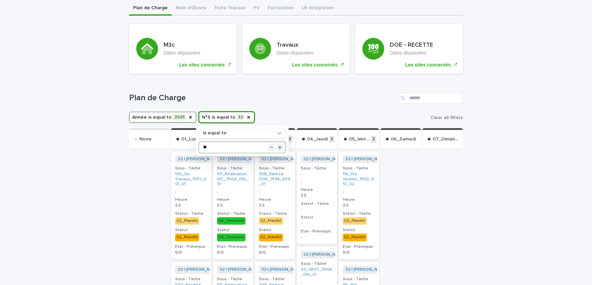
click at [220, 144] on input "**" at bounding box center [242, 147] width 87 height 11
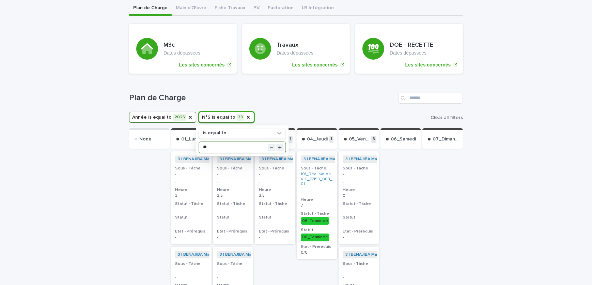
type input "**"
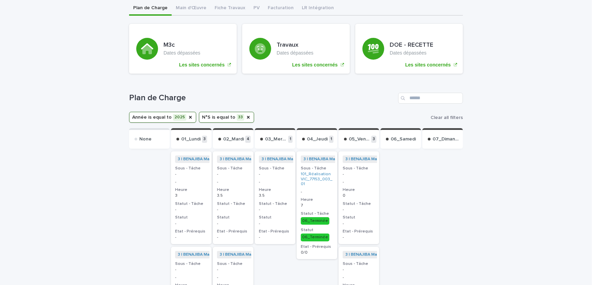
click at [224, 116] on button "N°S is equal to 33" at bounding box center [226, 117] width 55 height 11
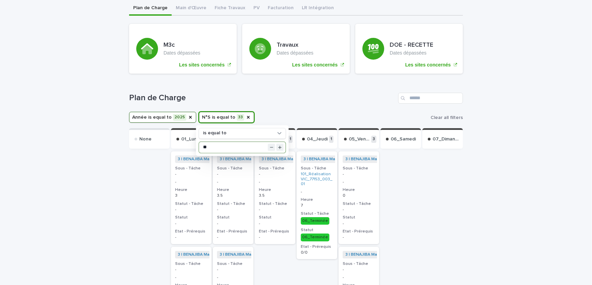
click at [215, 149] on input "**" at bounding box center [242, 147] width 87 height 11
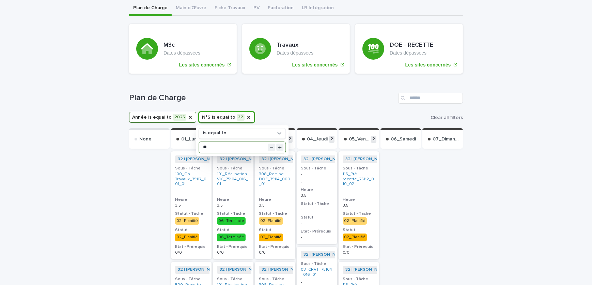
type input "**"
click at [426, 188] on div at bounding box center [443, 278] width 41 height 257
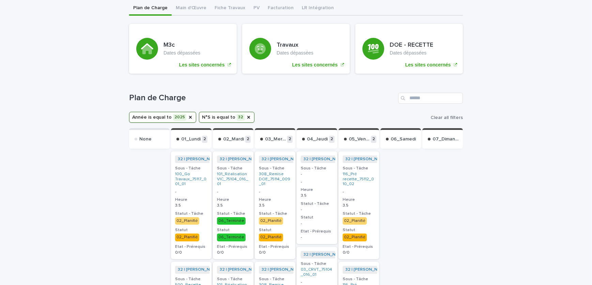
drag, startPoint x: 185, startPoint y: 142, endPoint x: 153, endPoint y: 174, distance: 44.8
click at [134, 184] on div at bounding box center [149, 278] width 41 height 257
click at [226, 116] on button "N°S is equal to 32" at bounding box center [227, 117] width 56 height 11
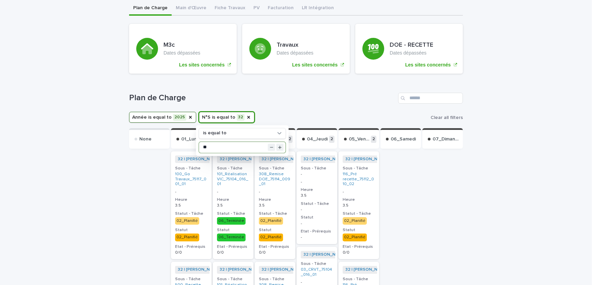
click at [211, 144] on input "**" at bounding box center [242, 147] width 87 height 11
type input "**"
click at [427, 196] on div at bounding box center [443, 278] width 41 height 257
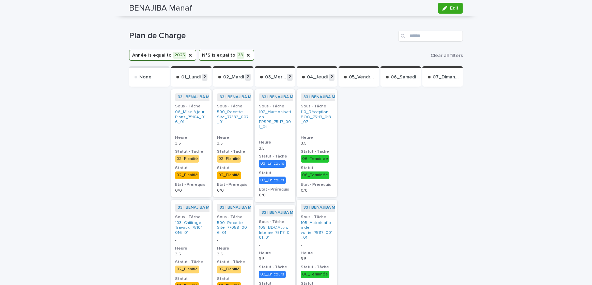
scroll to position [186, 0]
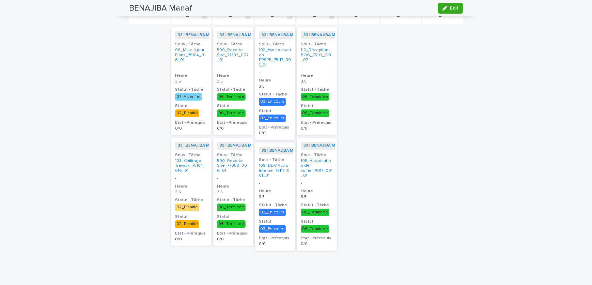
click at [140, 172] on div at bounding box center [149, 157] width 41 height 262
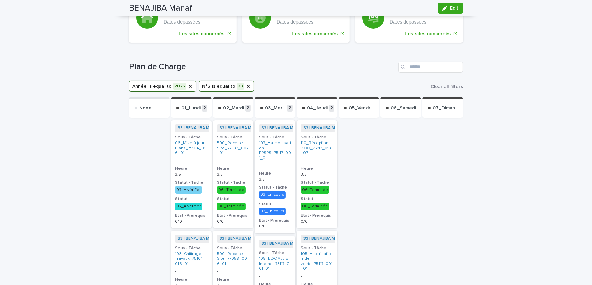
scroll to position [0, 0]
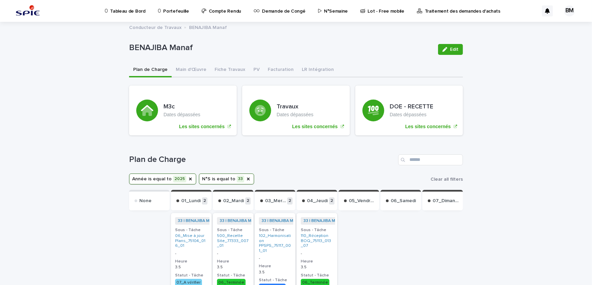
click at [173, 13] on p "Portefeuille" at bounding box center [176, 7] width 26 height 14
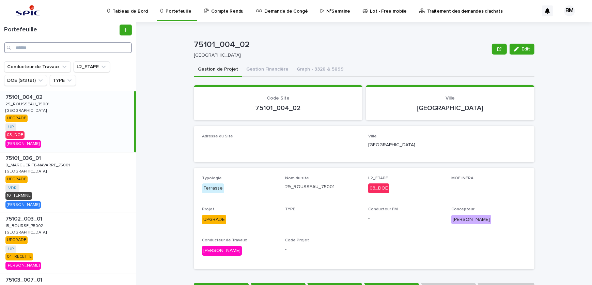
click at [76, 51] on input "Search" at bounding box center [68, 47] width 128 height 11
paste input "**********"
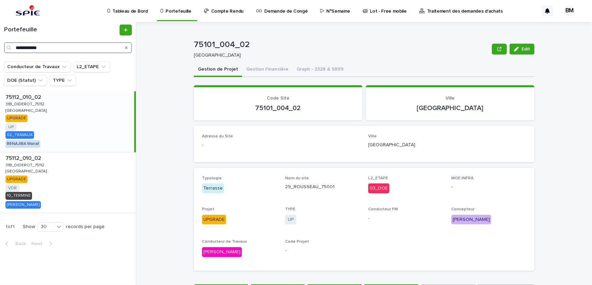
type input "**********"
click at [88, 116] on div "75112_010_02 75112_010_02 31B_DIDEROT_75112 31B_DIDEROT_75112 PARIS PARIS UPGRA…" at bounding box center [67, 121] width 134 height 61
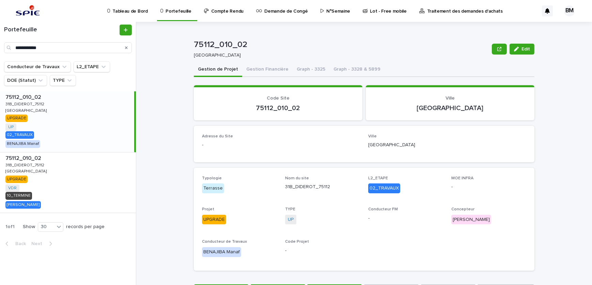
click at [140, 10] on p "Tableau de Bord" at bounding box center [129, 7] width 35 height 14
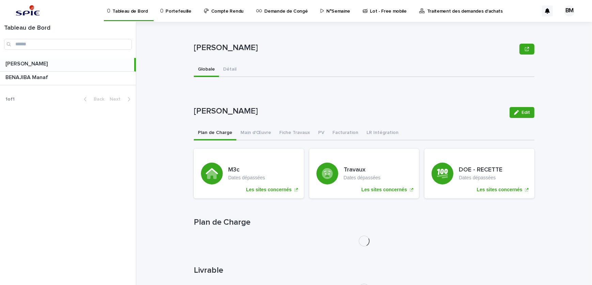
click at [170, 13] on p "Portefeuille" at bounding box center [179, 7] width 26 height 14
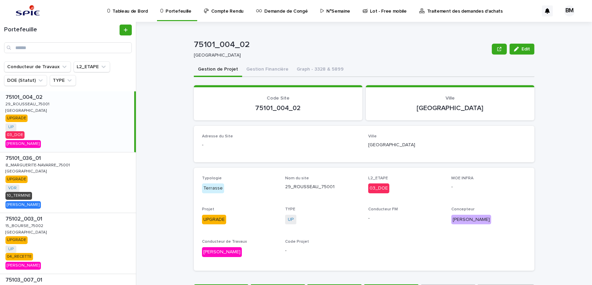
click at [387, 9] on p "Lot - Free mobile" at bounding box center [388, 7] width 37 height 14
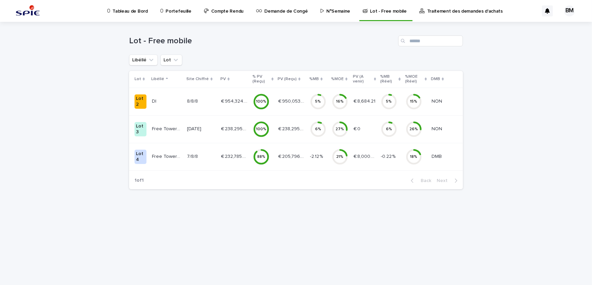
click at [429, 11] on p "Traitement des demandes d'achats" at bounding box center [465, 7] width 76 height 14
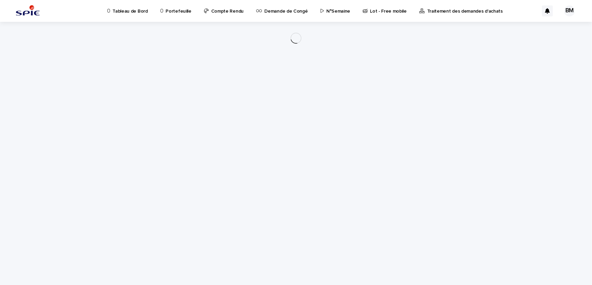
click at [326, 9] on p "N°Semaine" at bounding box center [338, 7] width 24 height 14
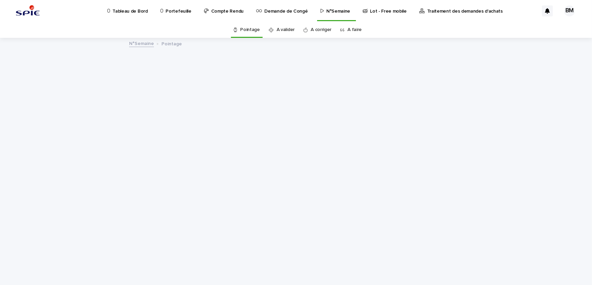
click at [348, 27] on link "A faire" at bounding box center [355, 30] width 14 height 16
click at [353, 28] on link "A faire" at bounding box center [355, 30] width 14 height 16
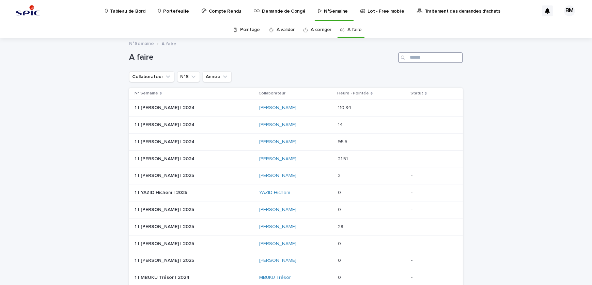
click at [414, 58] on input "Search" at bounding box center [430, 57] width 65 height 11
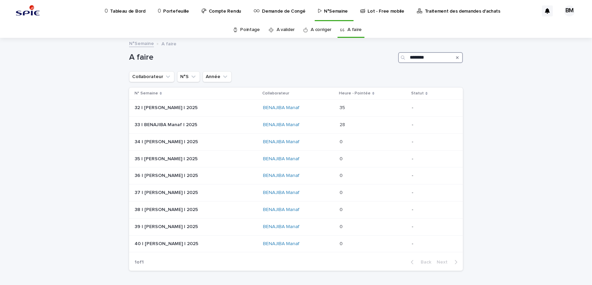
type input "********"
click at [281, 30] on link "A valider" at bounding box center [286, 30] width 18 height 16
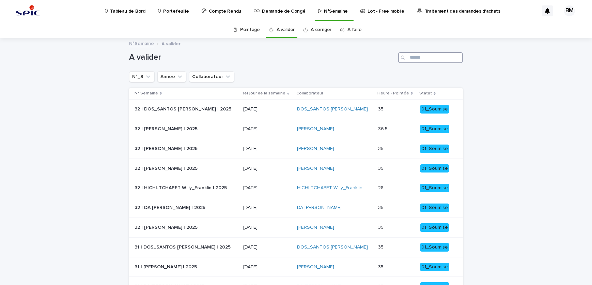
click at [415, 57] on input "Search" at bounding box center [430, 57] width 65 height 11
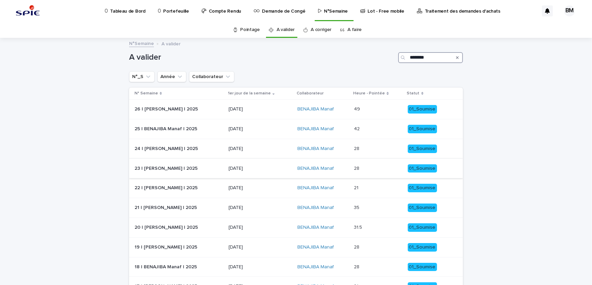
scroll to position [62, 0]
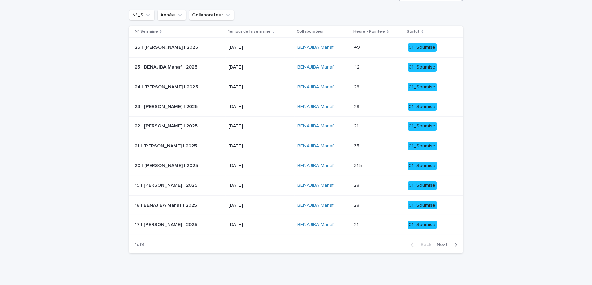
type input "********"
click at [447, 247] on button "Next" at bounding box center [448, 245] width 29 height 6
click at [447, 245] on span "Next" at bounding box center [444, 244] width 15 height 5
click at [421, 244] on span "Back" at bounding box center [424, 244] width 15 height 5
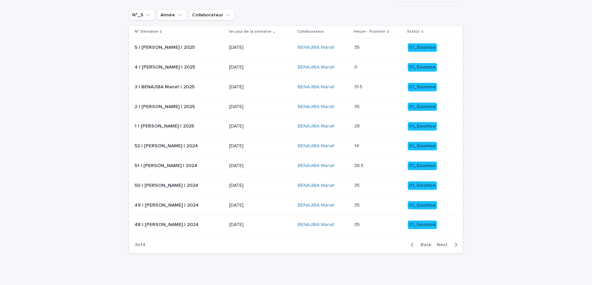
click at [421, 244] on span "Back" at bounding box center [424, 244] width 15 height 5
click at [445, 244] on span "Next" at bounding box center [444, 244] width 15 height 5
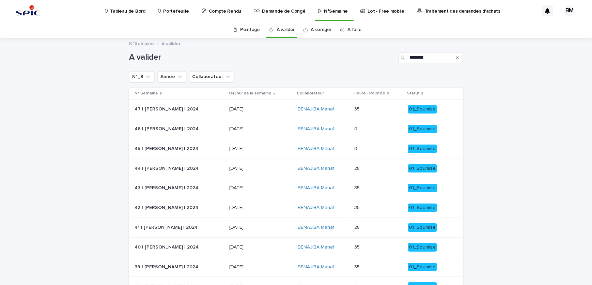
click at [249, 30] on link "Pointage" at bounding box center [250, 30] width 20 height 16
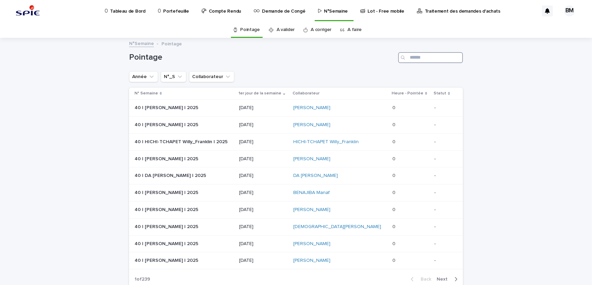
click at [415, 57] on input "Search" at bounding box center [430, 57] width 65 height 11
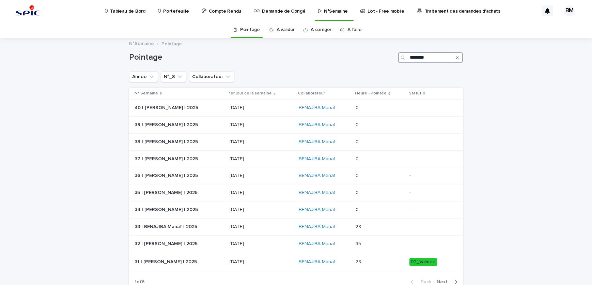
type input "********"
click at [348, 28] on link "A faire" at bounding box center [355, 30] width 14 height 16
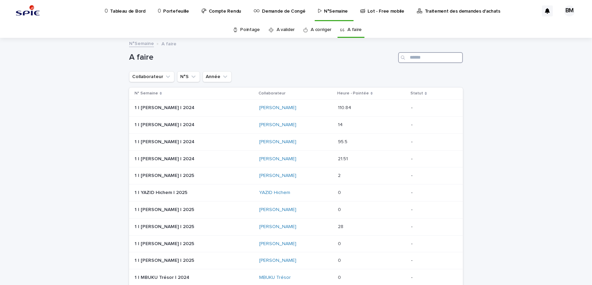
click at [413, 58] on input "Search" at bounding box center [430, 57] width 65 height 11
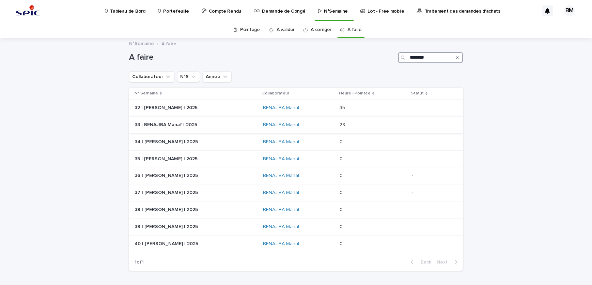
type input "********"
click at [333, 124] on div "BENAJIBA Manaf" at bounding box center [298, 125] width 71 height 6
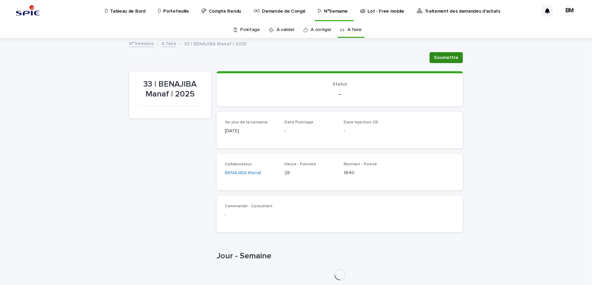
click at [445, 54] on span "Soumettre" at bounding box center [446, 57] width 25 height 7
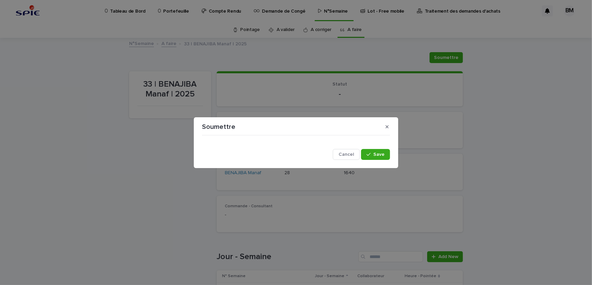
click at [372, 160] on div "Cancel Save" at bounding box center [295, 148] width 191 height 25
click at [371, 156] on icon "button" at bounding box center [369, 154] width 4 height 5
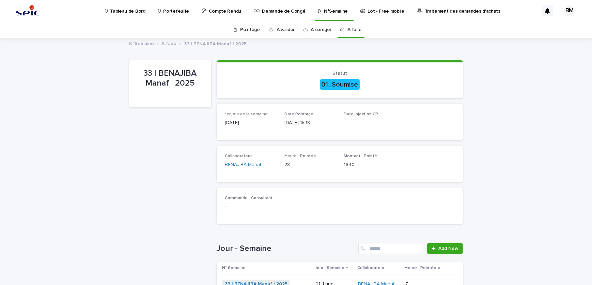
click at [348, 26] on link "A faire" at bounding box center [355, 30] width 14 height 16
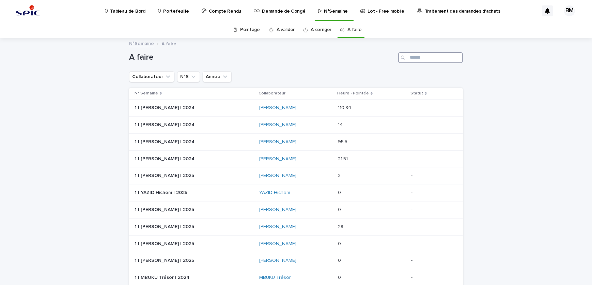
click at [412, 56] on input "Search" at bounding box center [430, 57] width 65 height 11
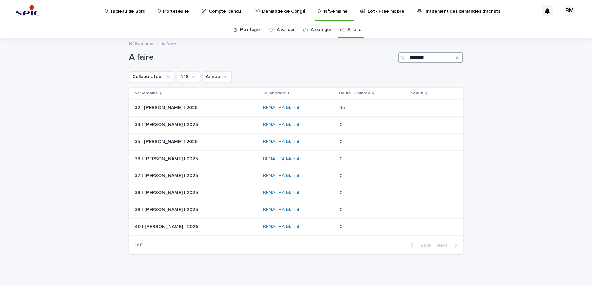
type input "********"
click at [315, 104] on div "BENAJIBA Manaf" at bounding box center [298, 107] width 71 height 11
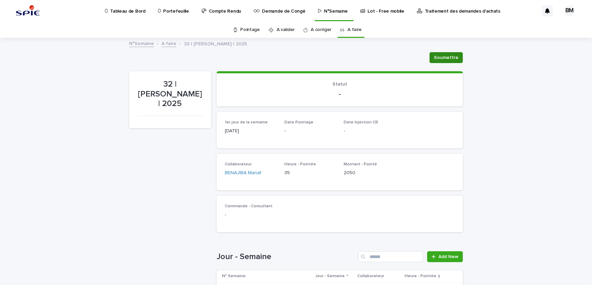
click at [442, 57] on span "Soumettre" at bounding box center [446, 57] width 25 height 7
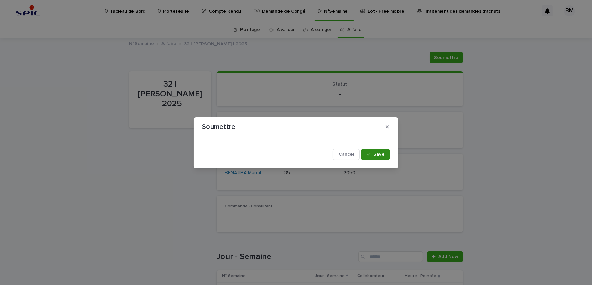
click at [379, 151] on button "Save" at bounding box center [375, 154] width 29 height 11
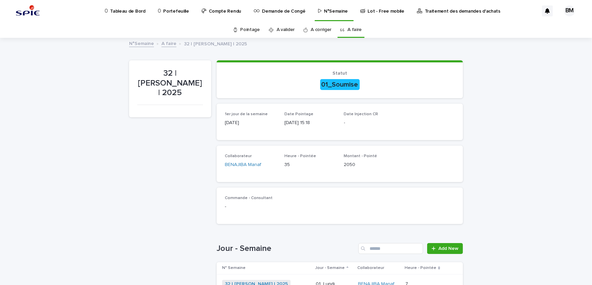
click at [350, 31] on link "A faire" at bounding box center [355, 30] width 14 height 16
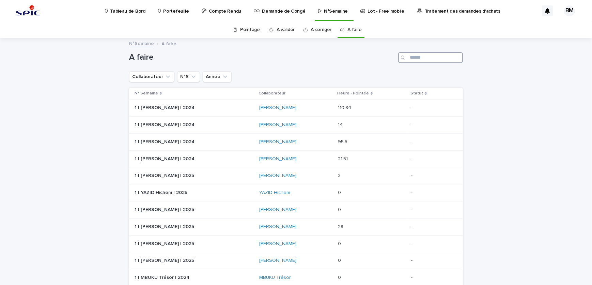
click at [422, 57] on input "Search" at bounding box center [430, 57] width 65 height 11
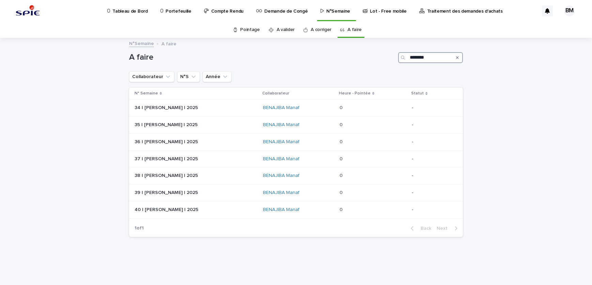
type input "********"
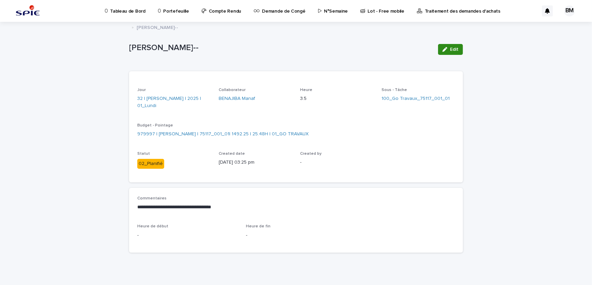
click at [449, 51] on button "Edit" at bounding box center [450, 49] width 25 height 11
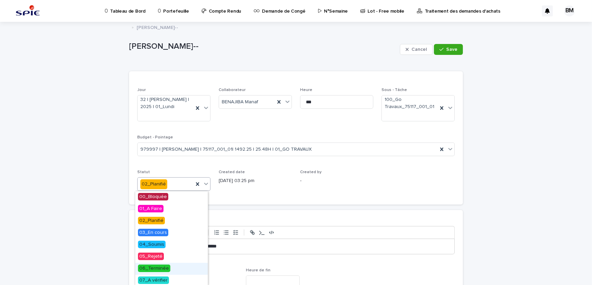
drag, startPoint x: 166, startPoint y: 249, endPoint x: 267, endPoint y: 225, distance: 104.5
click at [166, 266] on span "06_Terminée" at bounding box center [154, 267] width 32 height 7
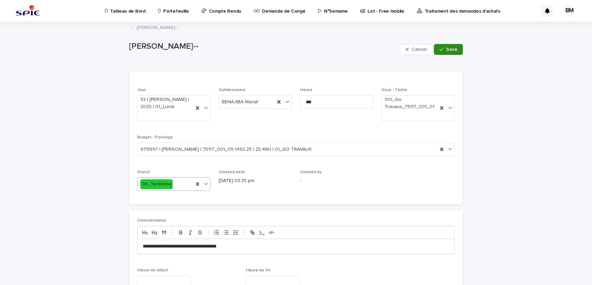
click at [443, 45] on button "Save" at bounding box center [448, 49] width 29 height 11
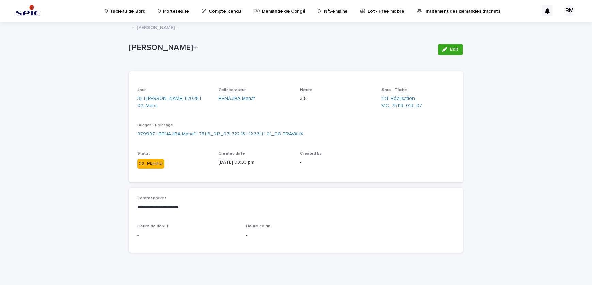
drag, startPoint x: 447, startPoint y: 51, endPoint x: 133, endPoint y: 177, distance: 338.6
click at [447, 50] on div "button" at bounding box center [446, 49] width 7 height 5
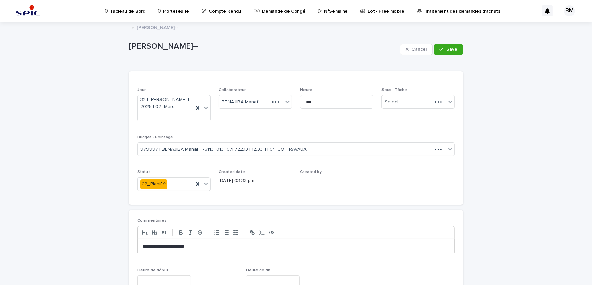
click at [153, 171] on p "Statut" at bounding box center [173, 172] width 73 height 5
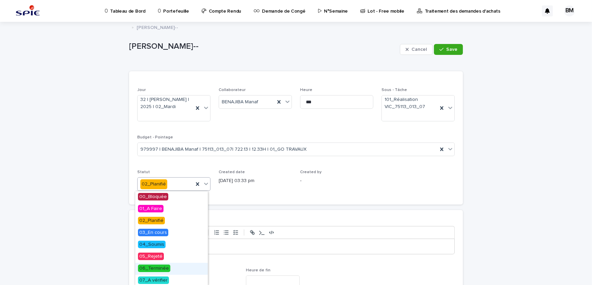
click at [160, 268] on span "06_Terminée" at bounding box center [154, 267] width 32 height 7
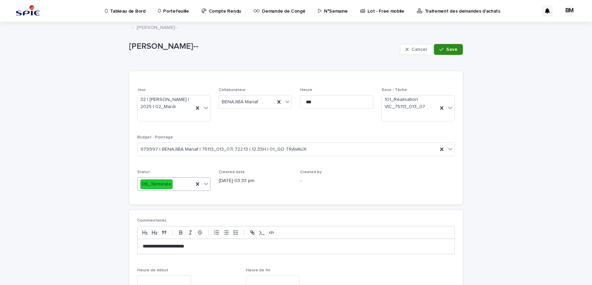
click at [451, 49] on span "Save" at bounding box center [451, 49] width 11 height 5
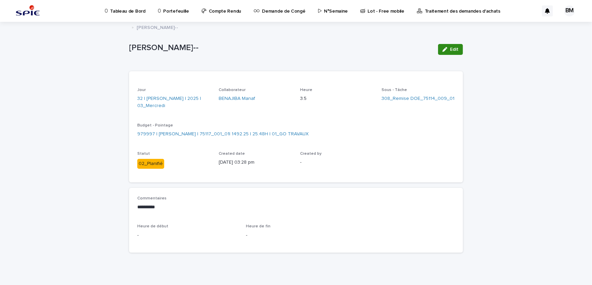
click at [450, 51] on span "Edit" at bounding box center [454, 49] width 9 height 5
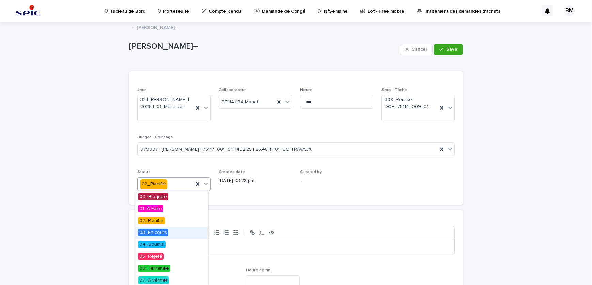
click at [163, 231] on span "03_En cours" at bounding box center [153, 232] width 30 height 7
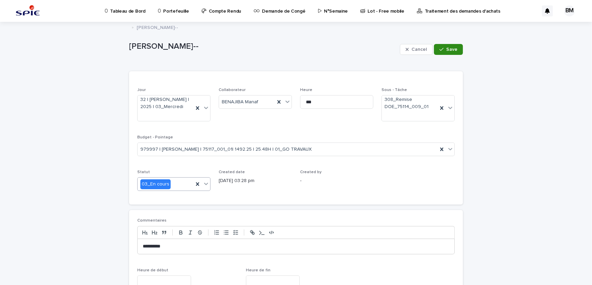
drag, startPoint x: 442, startPoint y: 47, endPoint x: 436, endPoint y: 47, distance: 6.2
click at [442, 47] on icon "button" at bounding box center [442, 49] width 4 height 5
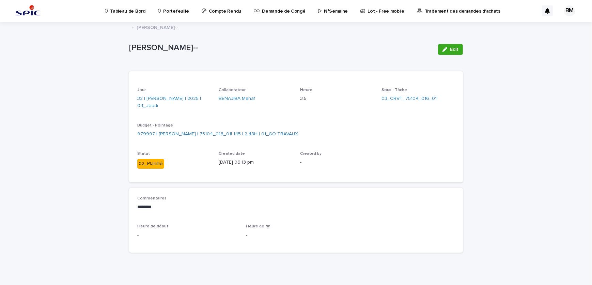
click at [445, 55] on div "Edit" at bounding box center [449, 49] width 28 height 27
click at [444, 51] on button "Edit" at bounding box center [450, 49] width 25 height 11
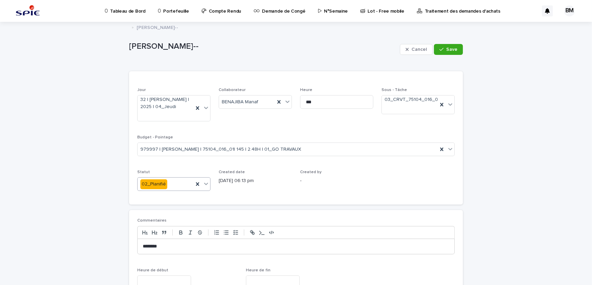
click at [177, 181] on div "02_Planifié" at bounding box center [166, 184] width 56 height 11
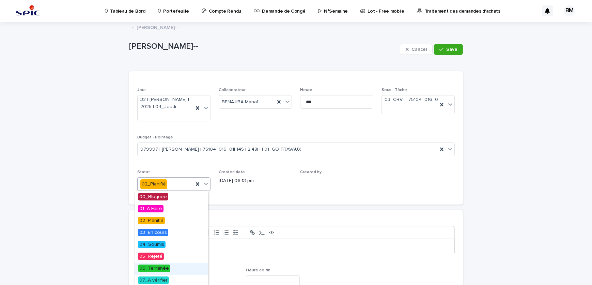
click at [162, 266] on span "06_Terminée" at bounding box center [154, 267] width 32 height 7
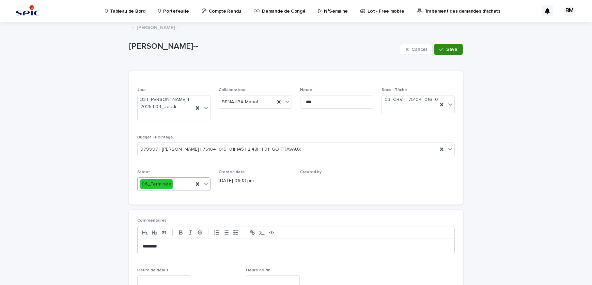
click at [440, 47] on icon "button" at bounding box center [442, 49] width 4 height 5
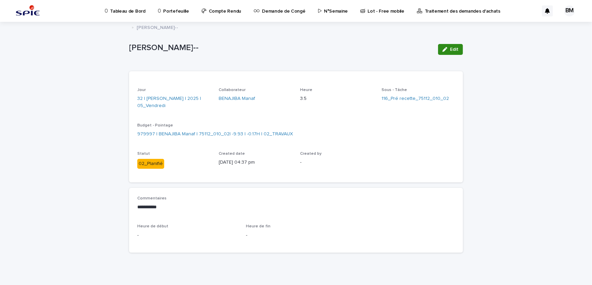
click at [447, 48] on div "button" at bounding box center [446, 49] width 7 height 5
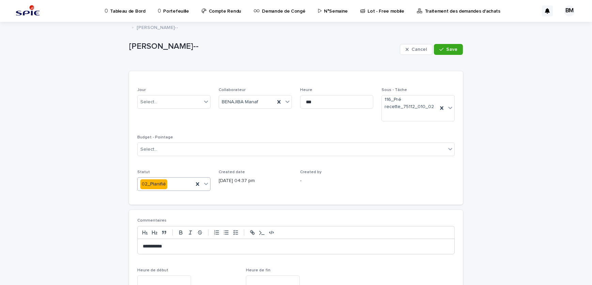
drag, startPoint x: 177, startPoint y: 173, endPoint x: 178, endPoint y: 187, distance: 14.7
click at [176, 173] on p "Statut" at bounding box center [173, 172] width 73 height 5
drag, startPoint x: 152, startPoint y: 192, endPoint x: 150, endPoint y: 180, distance: 12.8
click at [152, 189] on div "Statut 02_Planifié" at bounding box center [173, 183] width 73 height 27
click at [151, 177] on div "02_Planifié" at bounding box center [173, 184] width 73 height 14
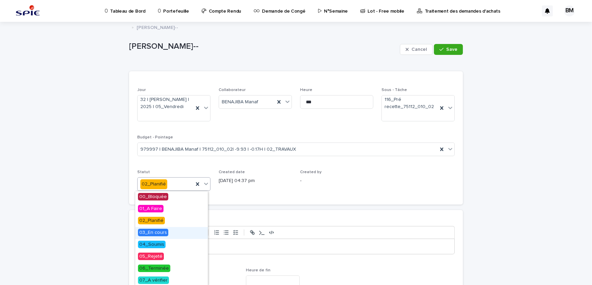
click at [157, 233] on span "03_En cours" at bounding box center [153, 232] width 30 height 7
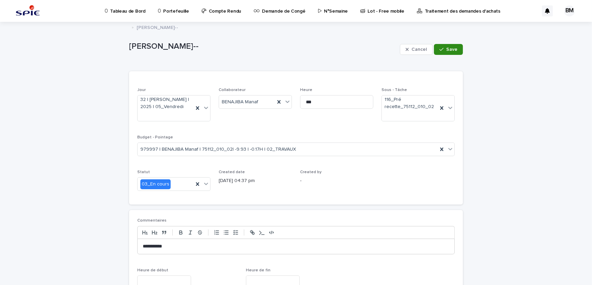
click at [451, 53] on button "Save" at bounding box center [448, 49] width 29 height 11
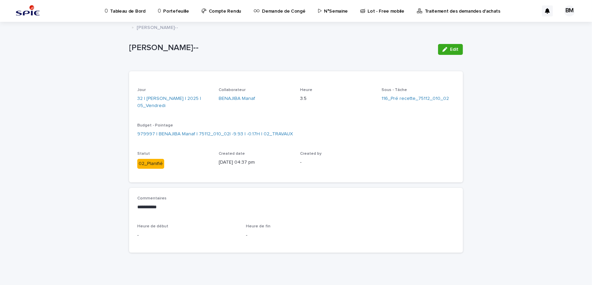
drag, startPoint x: 446, startPoint y: 50, endPoint x: 366, endPoint y: 79, distance: 85.1
click at [446, 50] on div "button" at bounding box center [446, 49] width 7 height 5
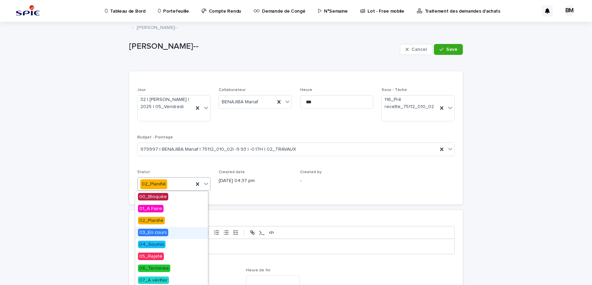
click at [149, 236] on div "03_En cours" at bounding box center [171, 233] width 73 height 12
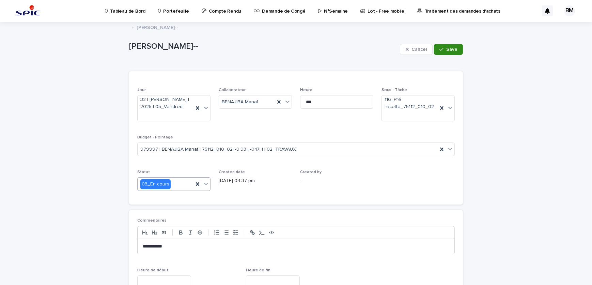
click at [448, 47] on span "Save" at bounding box center [451, 49] width 11 height 5
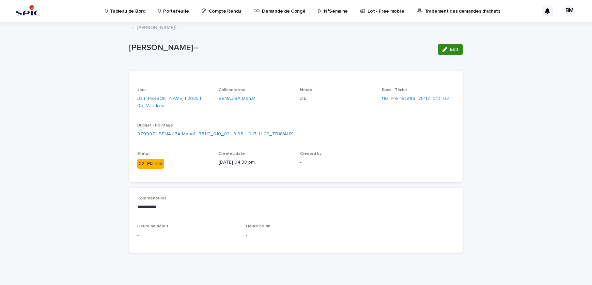
click at [454, 50] on span "Edit" at bounding box center [454, 49] width 9 height 5
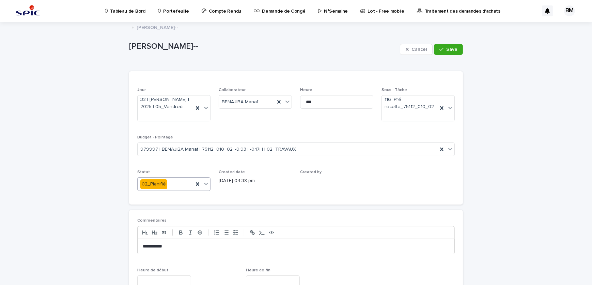
click at [167, 181] on div "02_Planifié" at bounding box center [166, 184] width 56 height 11
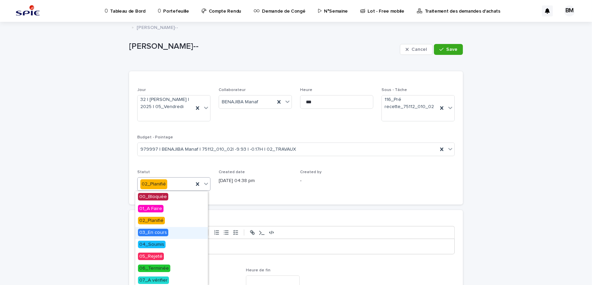
click at [154, 234] on span "03_En cours" at bounding box center [153, 232] width 30 height 7
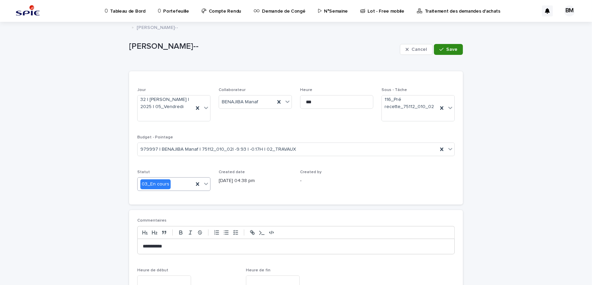
click at [457, 44] on button "Save" at bounding box center [448, 49] width 29 height 11
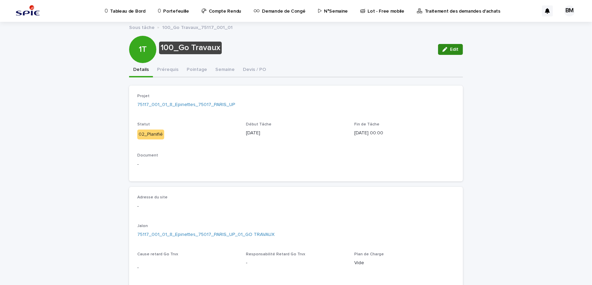
click at [443, 49] on icon "button" at bounding box center [445, 49] width 5 height 5
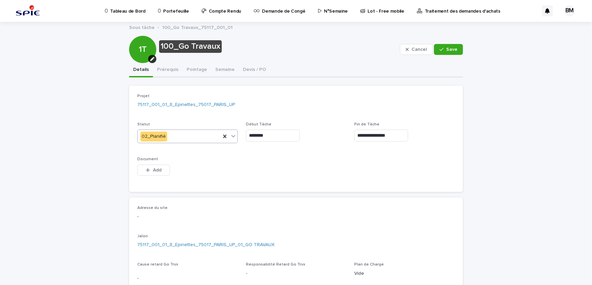
click at [177, 133] on div "02_Planifié" at bounding box center [179, 136] width 83 height 11
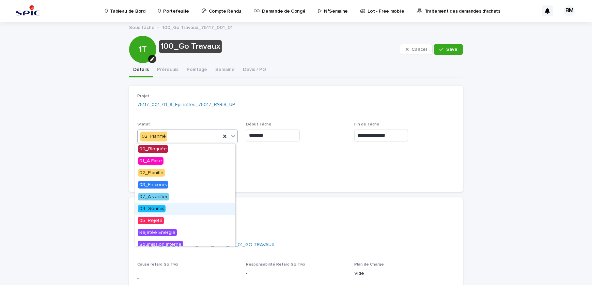
scroll to position [77, 0]
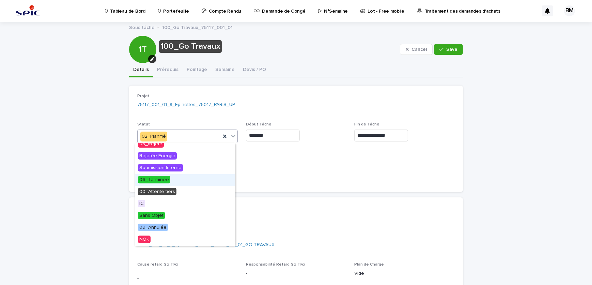
click at [159, 181] on span "06_Terminée" at bounding box center [154, 179] width 32 height 7
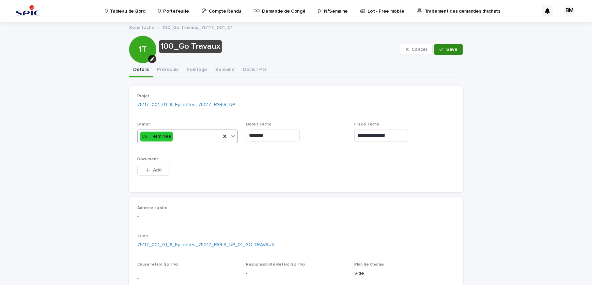
click at [445, 53] on button "Save" at bounding box center [448, 49] width 29 height 11
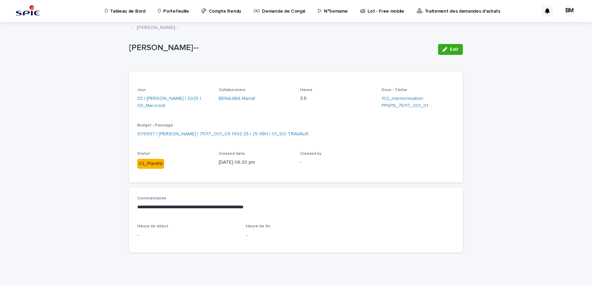
drag, startPoint x: 447, startPoint y: 53, endPoint x: 153, endPoint y: 160, distance: 312.7
click at [447, 53] on button "Edit" at bounding box center [450, 49] width 25 height 11
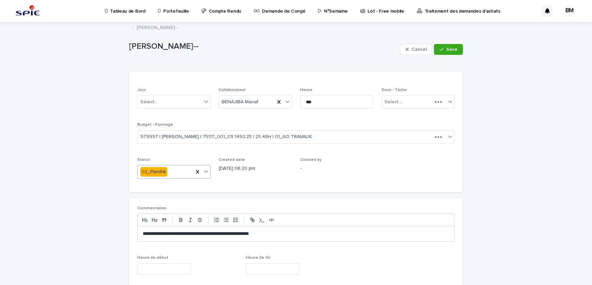
drag, startPoint x: 144, startPoint y: 175, endPoint x: 147, endPoint y: 177, distance: 3.7
click at [145, 176] on div "Statut 02_Planifié" at bounding box center [173, 170] width 73 height 27
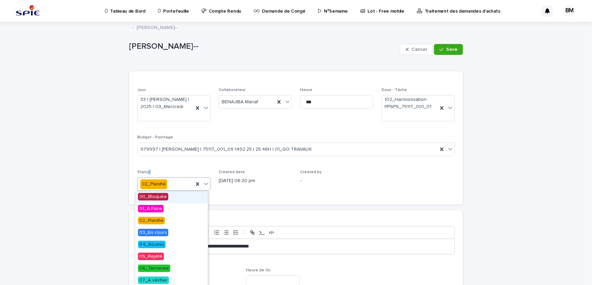
drag, startPoint x: 147, startPoint y: 177, endPoint x: 184, endPoint y: 184, distance: 37.5
click at [184, 184] on div "02_Planifié" at bounding box center [166, 184] width 56 height 11
click at [150, 232] on span "03_En cours" at bounding box center [153, 232] width 30 height 7
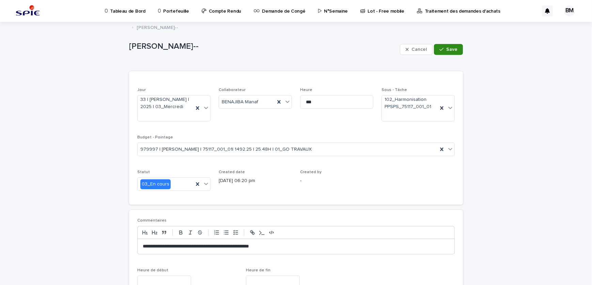
click at [446, 49] on span "Save" at bounding box center [451, 49] width 11 height 5
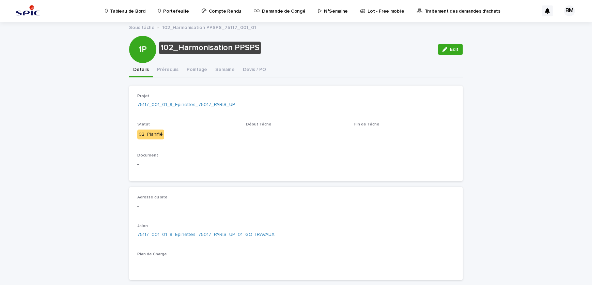
drag, startPoint x: 447, startPoint y: 49, endPoint x: 187, endPoint y: 111, distance: 267.0
click at [447, 49] on div "button" at bounding box center [446, 49] width 7 height 5
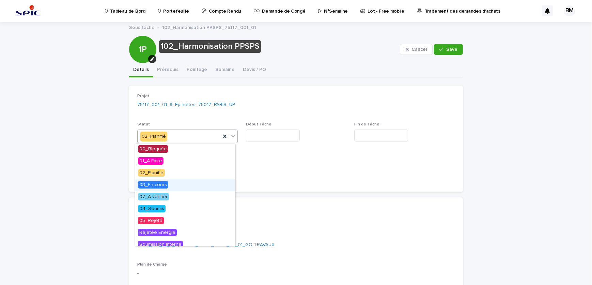
click at [156, 187] on span "03_En cours" at bounding box center [153, 184] width 30 height 7
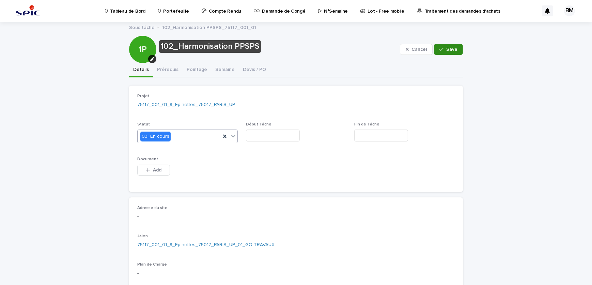
click at [446, 50] on span "Save" at bounding box center [451, 49] width 11 height 5
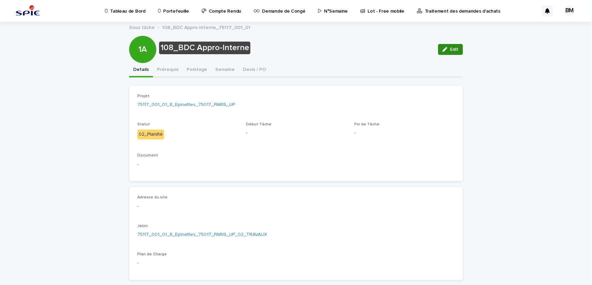
click at [446, 48] on div "button" at bounding box center [446, 49] width 7 height 5
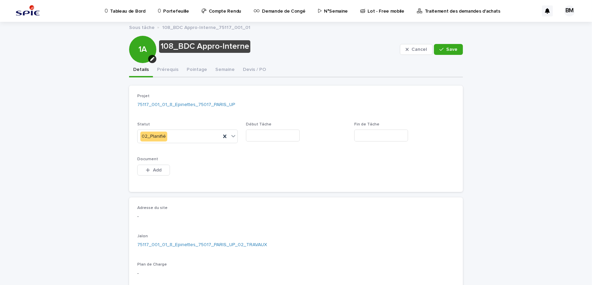
click at [170, 143] on div "Statut 02_Planifié" at bounding box center [187, 135] width 101 height 27
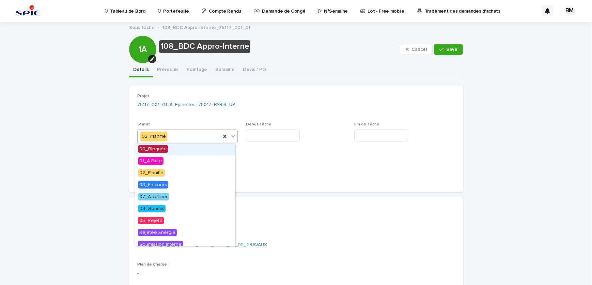
click at [172, 140] on div "02_Planifié" at bounding box center [179, 136] width 83 height 11
click at [163, 185] on span "03_En cours" at bounding box center [153, 184] width 30 height 7
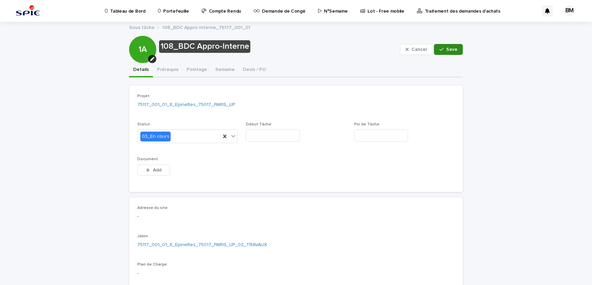
click at [442, 52] on button "Save" at bounding box center [448, 49] width 29 height 11
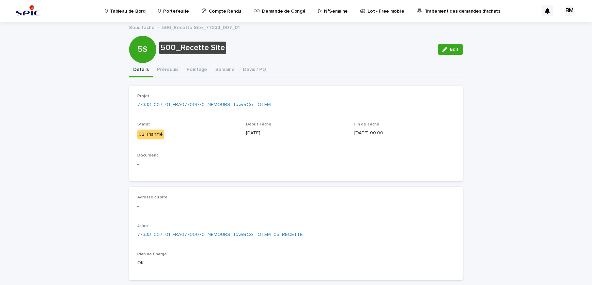
click at [447, 49] on button "Edit" at bounding box center [450, 49] width 25 height 11
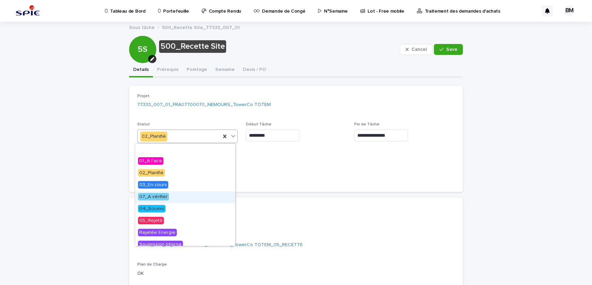
scroll to position [31, 0]
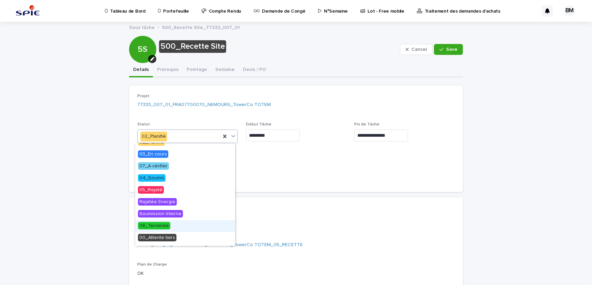
click at [151, 225] on span "06_Terminée" at bounding box center [154, 225] width 32 height 7
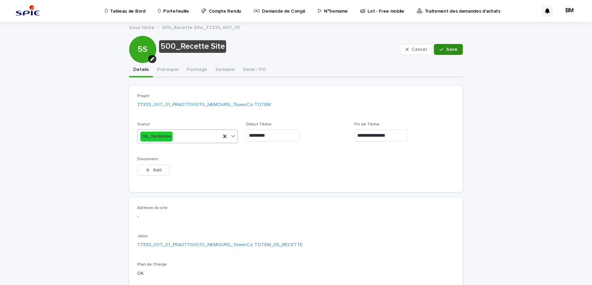
click at [449, 51] on button "Save" at bounding box center [448, 49] width 29 height 11
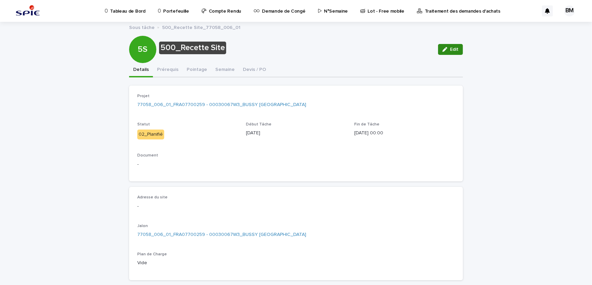
click at [445, 51] on icon "button" at bounding box center [445, 49] width 5 height 5
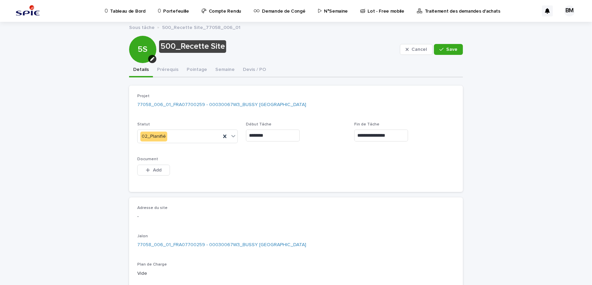
click at [157, 143] on div "Statut 02_Planifié" at bounding box center [187, 135] width 101 height 27
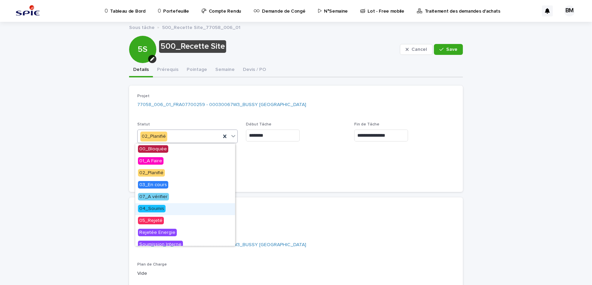
scroll to position [31, 0]
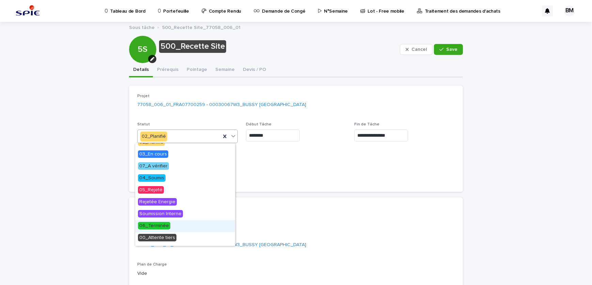
click at [150, 227] on span "06_Terminée" at bounding box center [154, 225] width 32 height 7
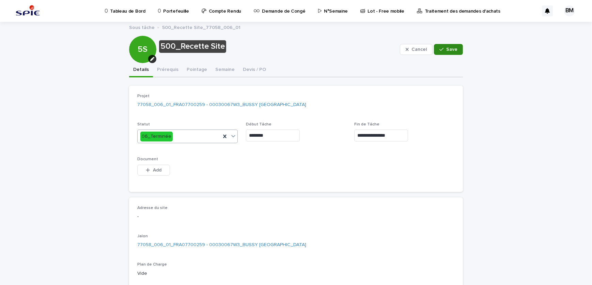
click at [446, 49] on span "Save" at bounding box center [451, 49] width 11 height 5
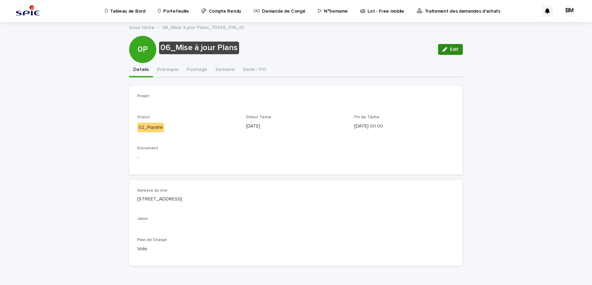
click at [443, 48] on icon "button" at bounding box center [445, 49] width 5 height 5
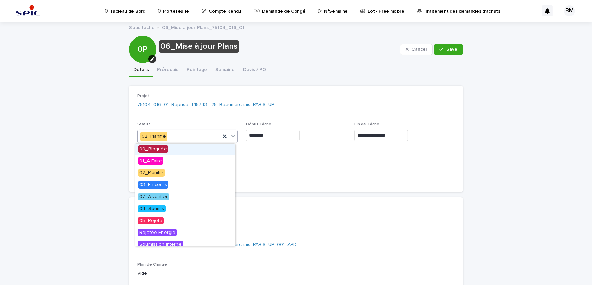
click at [175, 132] on div "02_Planifié" at bounding box center [179, 136] width 83 height 11
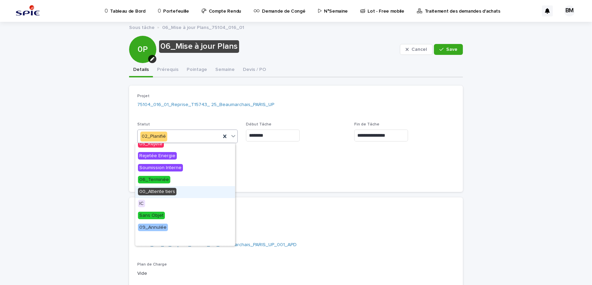
scroll to position [46, 0]
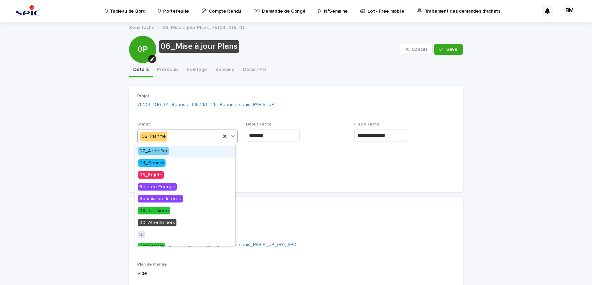
click at [177, 154] on div "07_A vérifier" at bounding box center [185, 151] width 100 height 12
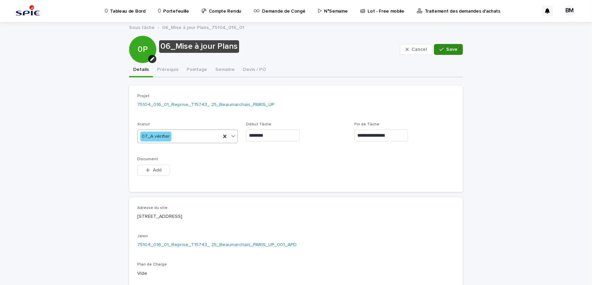
click at [457, 52] on button "Save" at bounding box center [448, 49] width 29 height 11
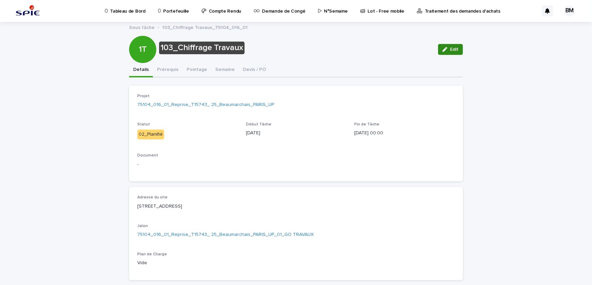
click at [450, 50] on span "Edit" at bounding box center [454, 49] width 9 height 5
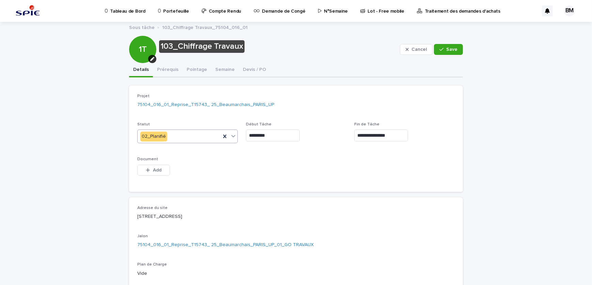
click at [168, 136] on input "text" at bounding box center [168, 137] width 1 height 6
click at [448, 49] on span "Save" at bounding box center [451, 49] width 11 height 5
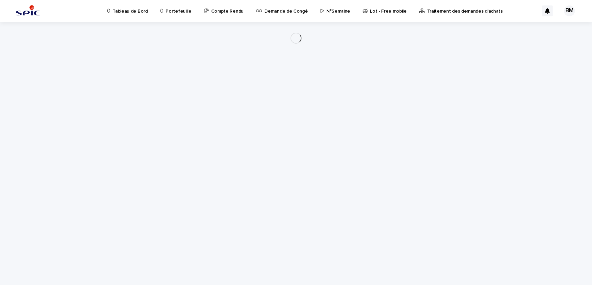
click at [220, 10] on p "Compte Rendu" at bounding box center [227, 7] width 32 height 14
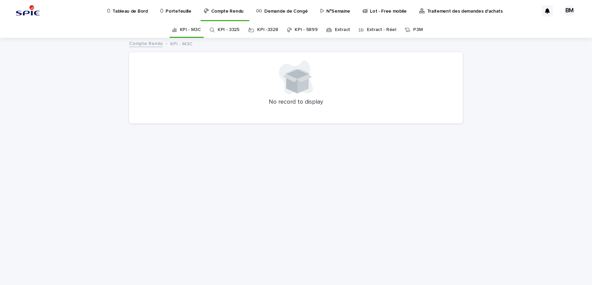
click at [343, 31] on link "Extract" at bounding box center [342, 30] width 15 height 16
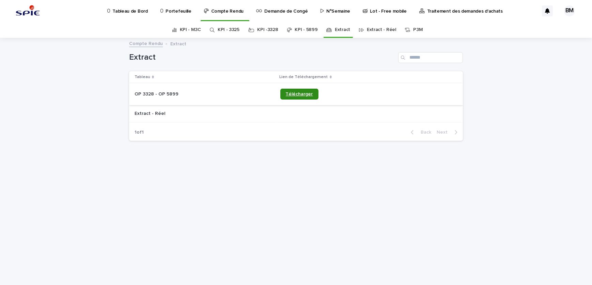
click at [297, 93] on span "Télécharger" at bounding box center [299, 94] width 27 height 5
